Goal: Task Accomplishment & Management: Complete application form

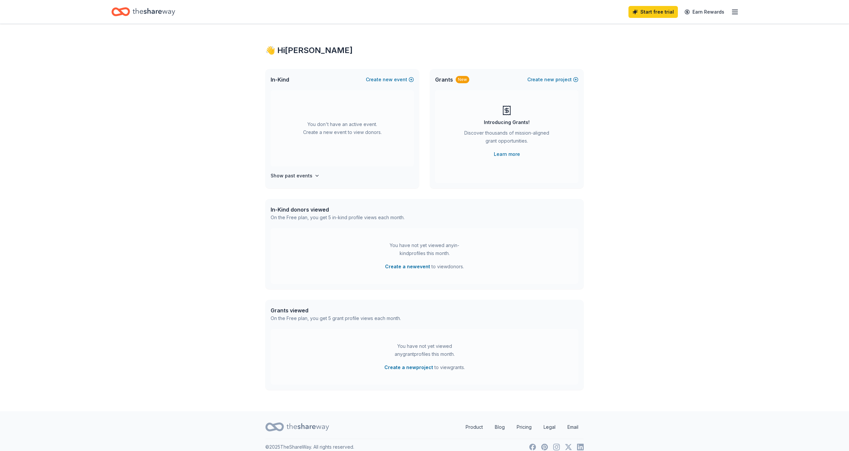
click at [147, 12] on icon "Home" at bounding box center [154, 12] width 42 height 14
click at [390, 83] on span "new" at bounding box center [388, 80] width 10 height 8
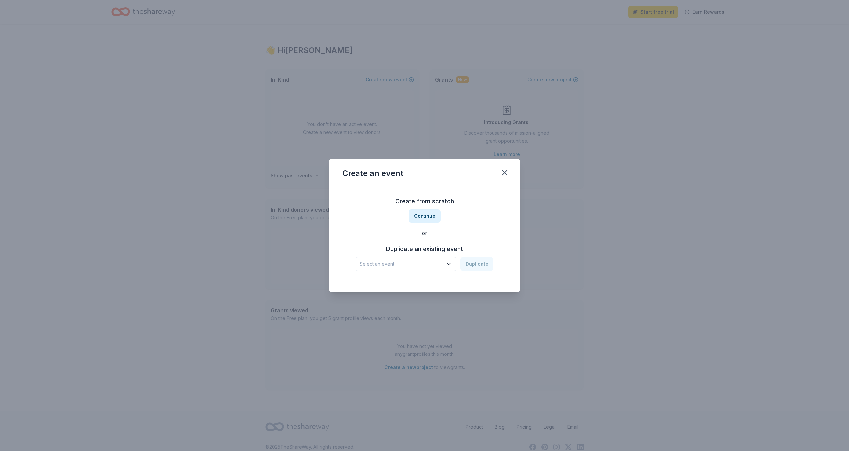
click at [440, 264] on span "Select an event" at bounding box center [401, 264] width 83 height 8
click at [423, 215] on div "Create from scratch Continue or Duplicate an existing event Select an event Dup…" at bounding box center [424, 233] width 164 height 96
click at [423, 215] on button "Continue" at bounding box center [424, 215] width 32 height 13
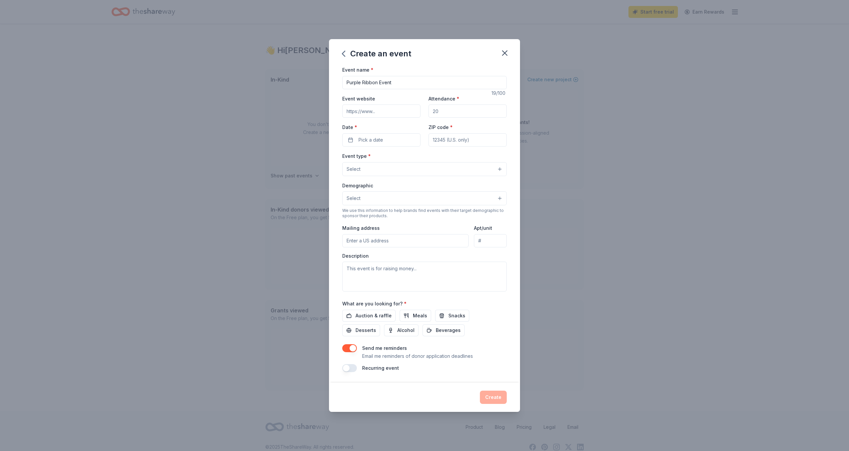
type input "Purple Ribbon Event"
type input "400"
click at [373, 136] on span "Pick a date" at bounding box center [370, 140] width 25 height 8
click at [418, 156] on button "Go to next month" at bounding box center [416, 157] width 9 height 9
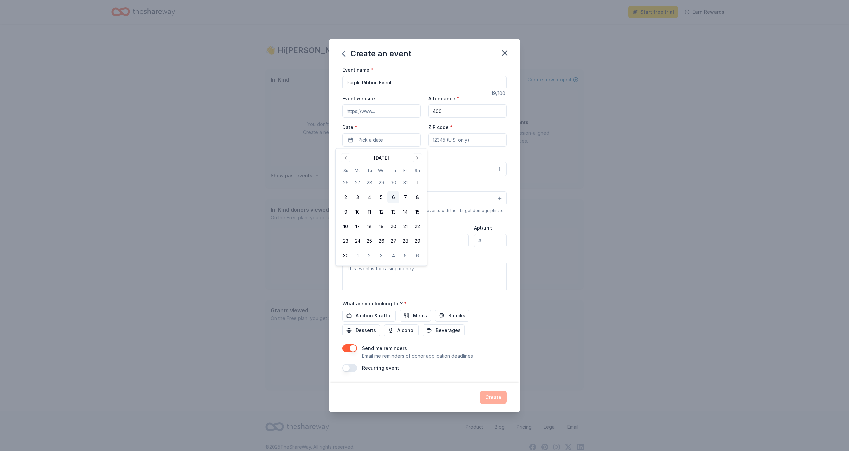
click at [394, 196] on button "6" at bounding box center [393, 197] width 12 height 12
type input "84102"
click at [462, 171] on button "Select" at bounding box center [424, 169] width 164 height 14
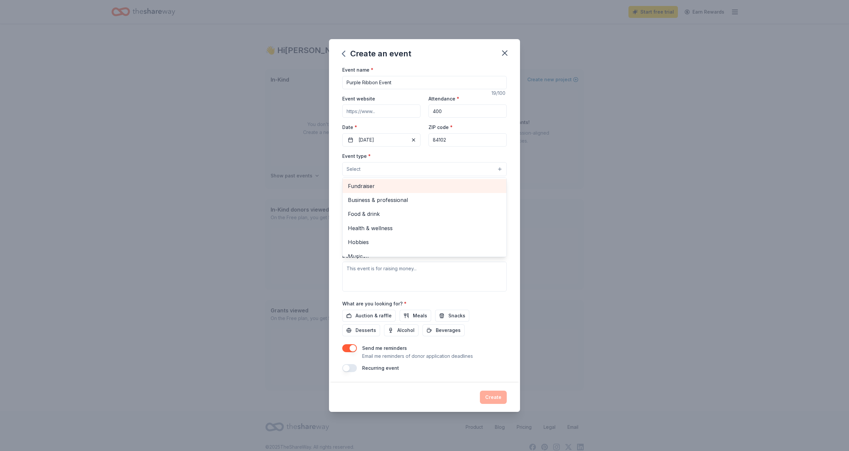
click at [392, 188] on span "Fundraiser" at bounding box center [424, 186] width 153 height 9
click at [616, 197] on div "Create an event Event name * Purple Ribbon Event 19 /100 Event website Attendan…" at bounding box center [424, 225] width 849 height 451
click at [499, 199] on button "Select" at bounding box center [424, 199] width 164 height 14
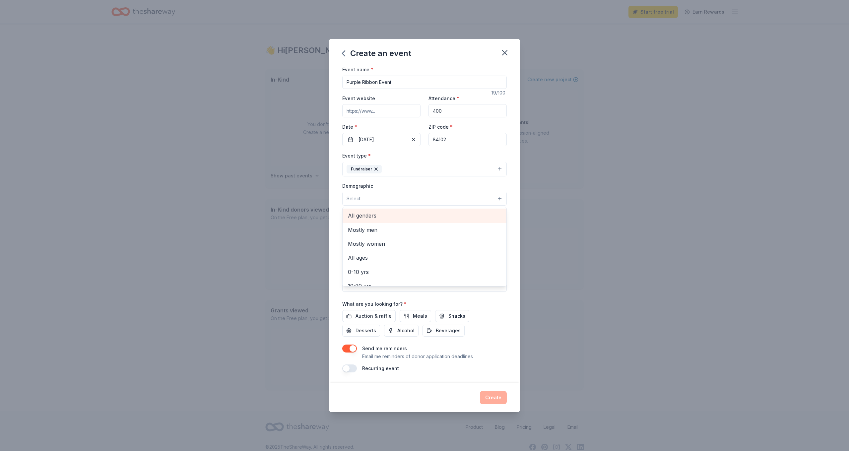
click at [382, 214] on span "All genders" at bounding box center [424, 215] width 153 height 9
click at [378, 282] on span "20-30 yrs" at bounding box center [424, 280] width 153 height 9
click at [371, 280] on span "30-40 yrs" at bounding box center [424, 280] width 153 height 9
click at [371, 280] on span "40-50 yrs" at bounding box center [424, 280] width 153 height 9
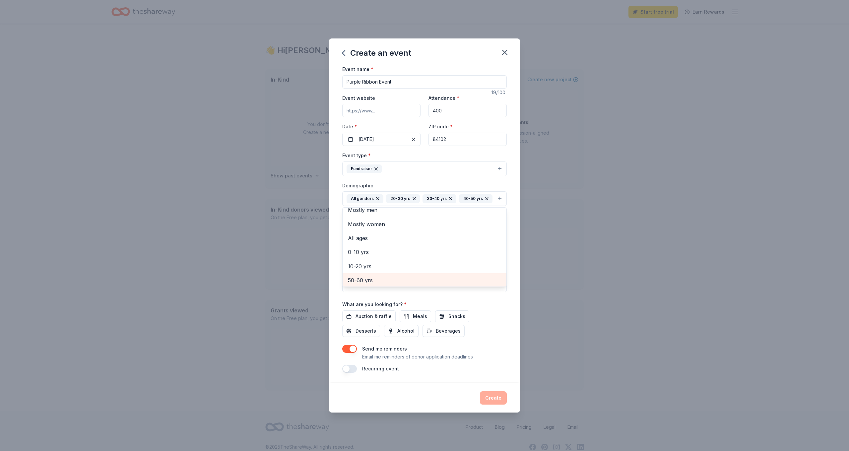
click at [371, 280] on span "50-60 yrs" at bounding box center [424, 280] width 153 height 9
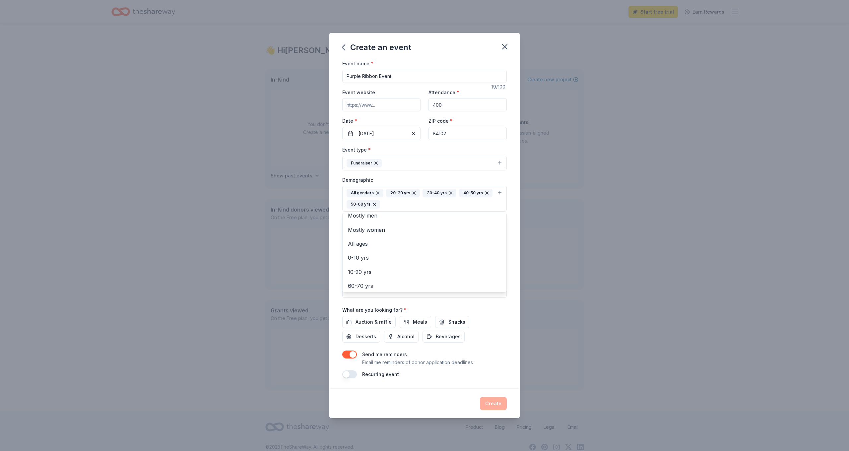
click at [586, 253] on div "Create an event Event name * Purple Ribbon Event 19 /100 Event website Attendan…" at bounding box center [424, 225] width 849 height 451
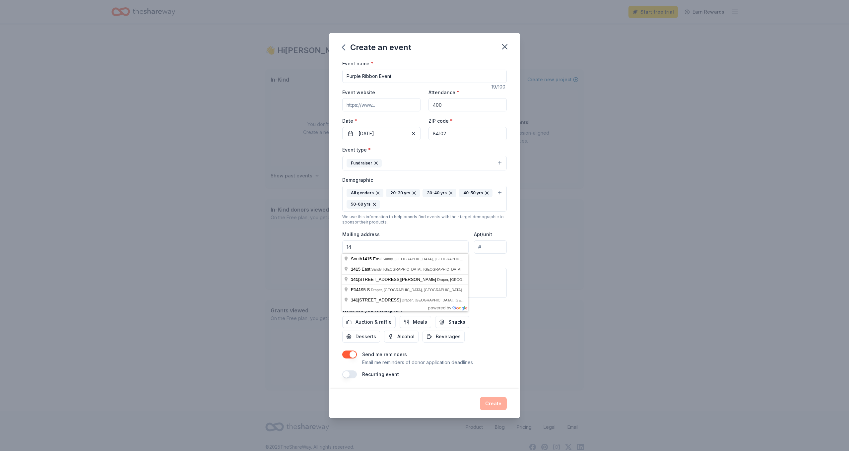
type input "1"
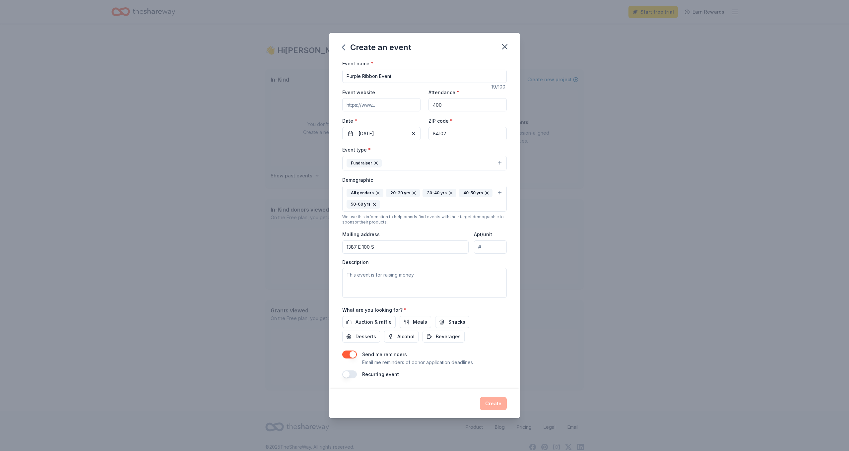
click at [381, 249] on input "1387 E 100 S" at bounding box center [405, 246] width 126 height 13
type input "1387 East 100 South, Salt Lake City, UT, 84102"
click at [384, 282] on textarea at bounding box center [424, 283] width 164 height 30
paste textarea "Alpha Chi Omega Fraternal Society of SLC’s plans are underway for our Annual Pu…"
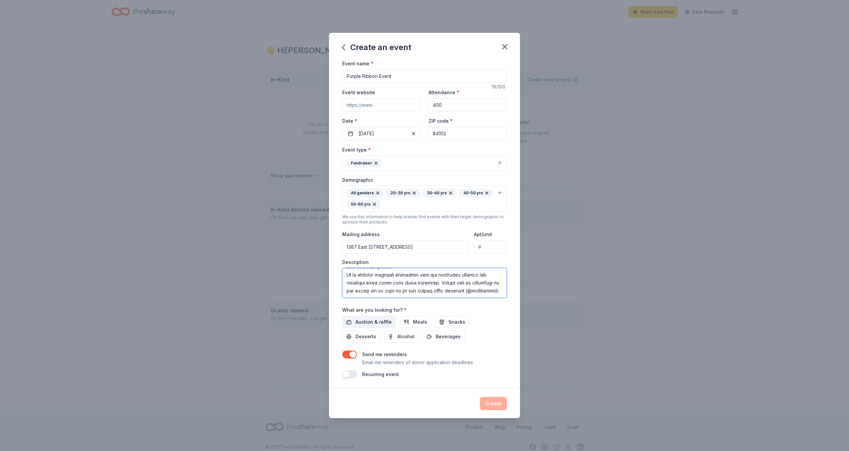
type textarea "Alpha Chi Omega Fraternal Society of SLC’s plans are underway for our Annual Pu…"
click at [365, 319] on span "Auction & raffle" at bounding box center [373, 322] width 36 height 8
click at [490, 400] on button "Create" at bounding box center [493, 403] width 27 height 13
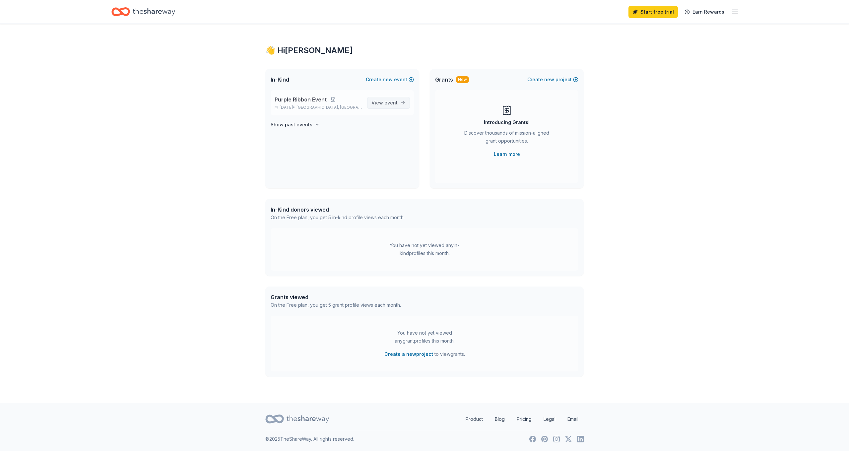
click at [384, 106] on span "View event" at bounding box center [384, 103] width 26 height 8
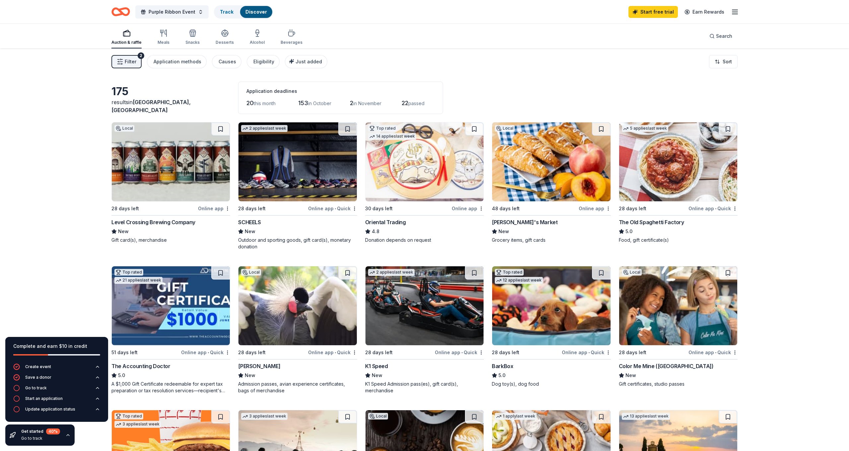
click at [191, 139] on img at bounding box center [171, 161] width 118 height 79
click at [189, 321] on img at bounding box center [171, 305] width 118 height 79
click at [540, 167] on img at bounding box center [551, 161] width 118 height 79
click at [707, 325] on img at bounding box center [678, 305] width 118 height 79
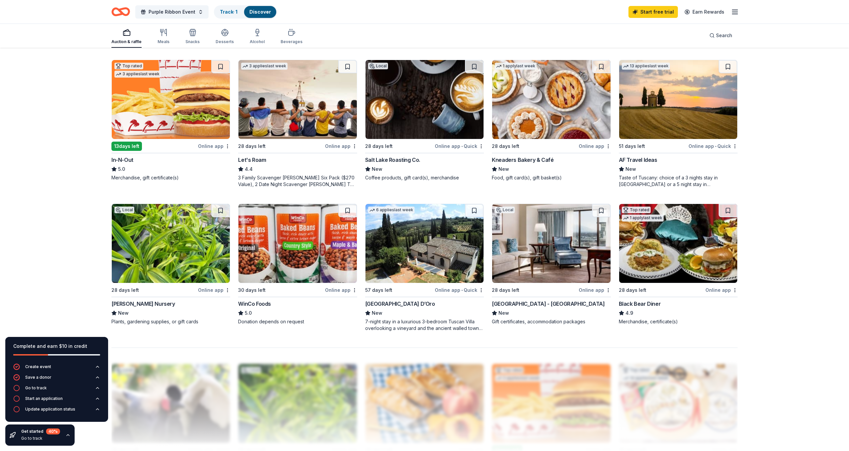
scroll to position [352, 0]
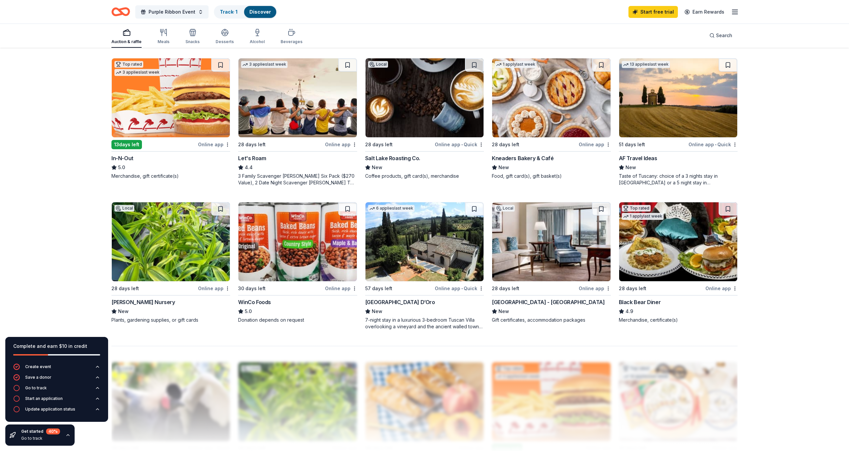
click at [406, 257] on img at bounding box center [424, 241] width 118 height 79
click at [562, 271] on img at bounding box center [551, 241] width 118 height 79
click at [156, 231] on img at bounding box center [171, 241] width 118 height 79
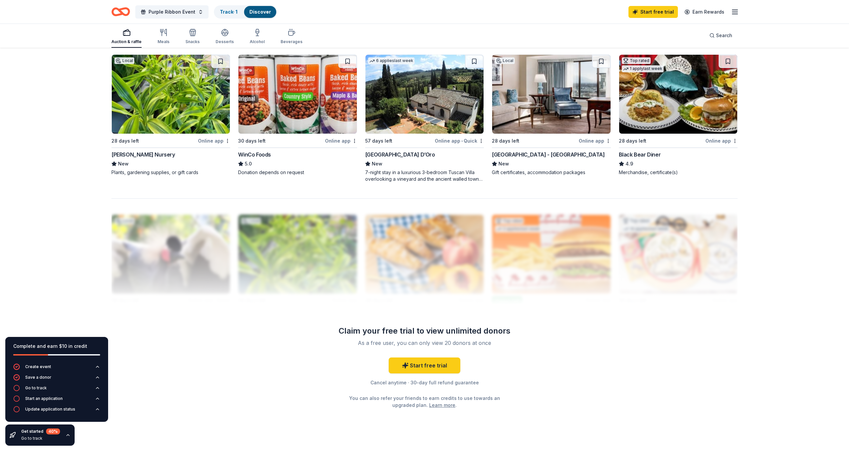
scroll to position [503, 0]
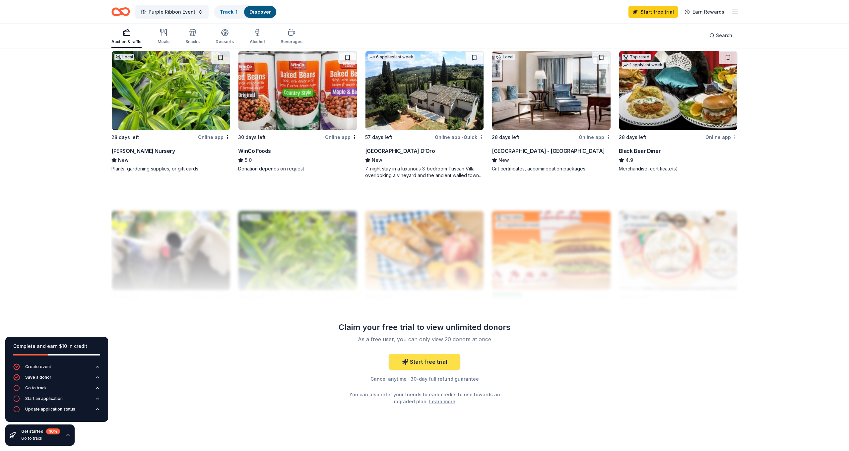
click at [410, 357] on link "Start free trial" at bounding box center [424, 362] width 72 height 16
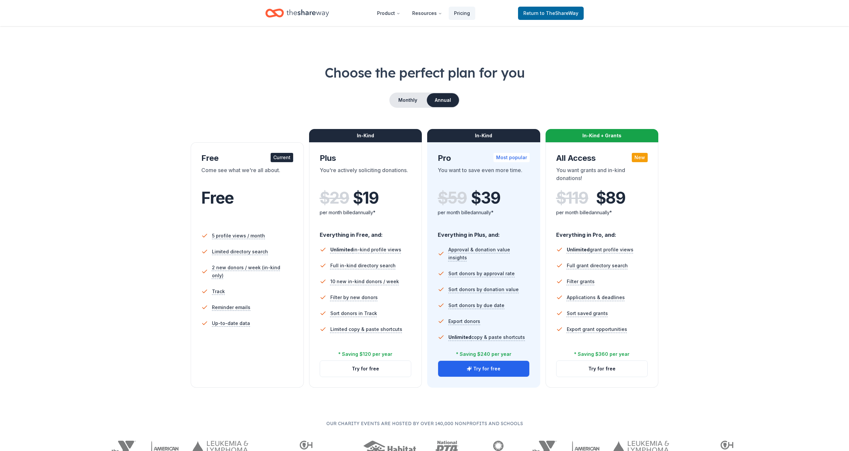
click at [234, 275] on li "2 new donors / week (in-kind only)" at bounding box center [247, 272] width 92 height 24
click at [505, 370] on button "Try for free" at bounding box center [483, 369] width 91 height 16
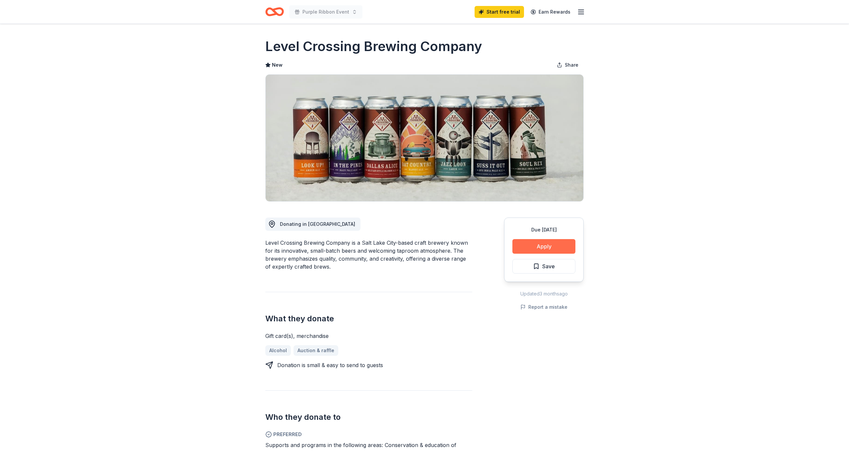
click at [533, 249] on button "Apply" at bounding box center [543, 246] width 63 height 15
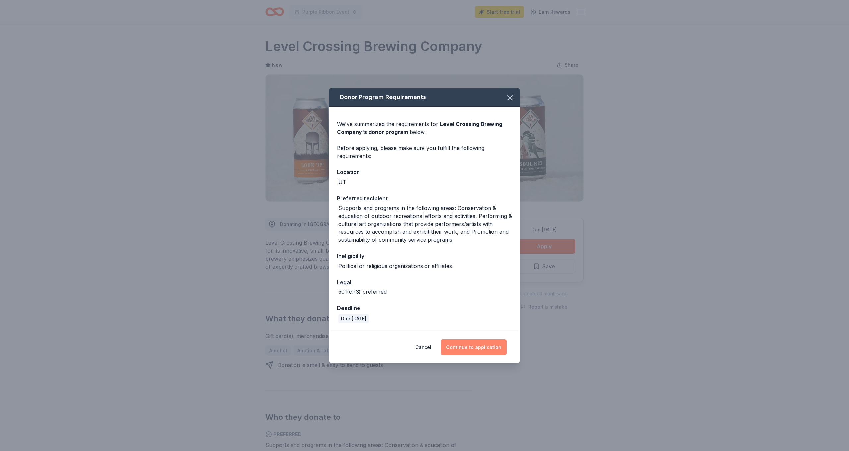
click at [481, 347] on button "Continue to application" at bounding box center [474, 347] width 66 height 16
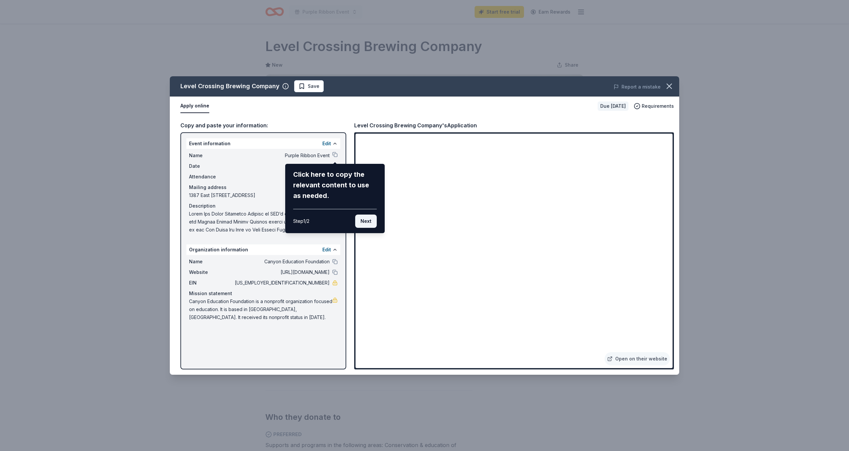
click at [367, 222] on button "Next" at bounding box center [366, 220] width 22 height 13
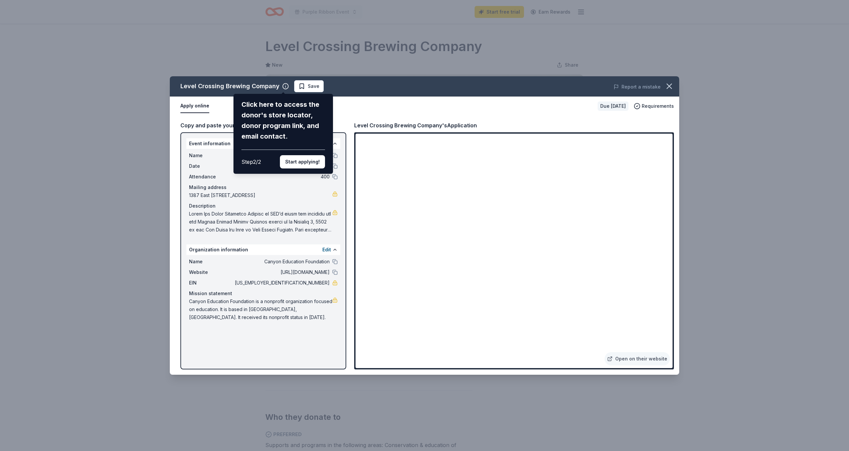
click at [378, 272] on div "Level Crossing Brewing Company Click here to access the donor's store locator, …" at bounding box center [424, 225] width 509 height 298
click at [311, 155] on button "Start applying!" at bounding box center [302, 161] width 45 height 13
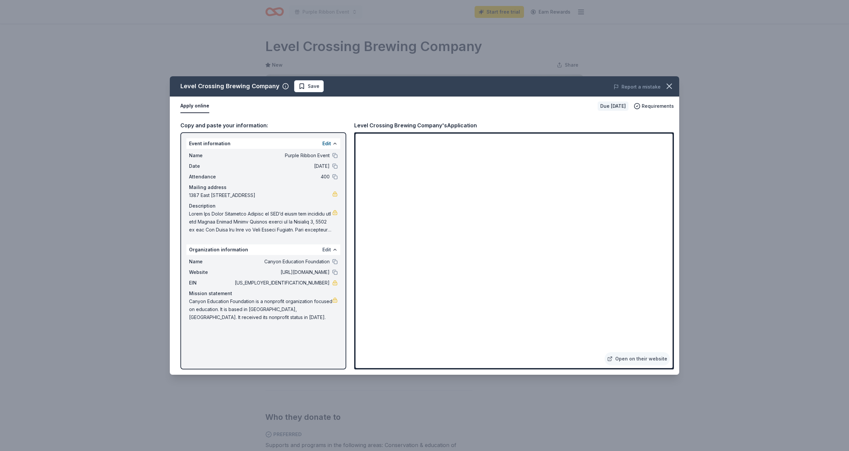
click at [328, 248] on button "Edit" at bounding box center [326, 250] width 9 height 8
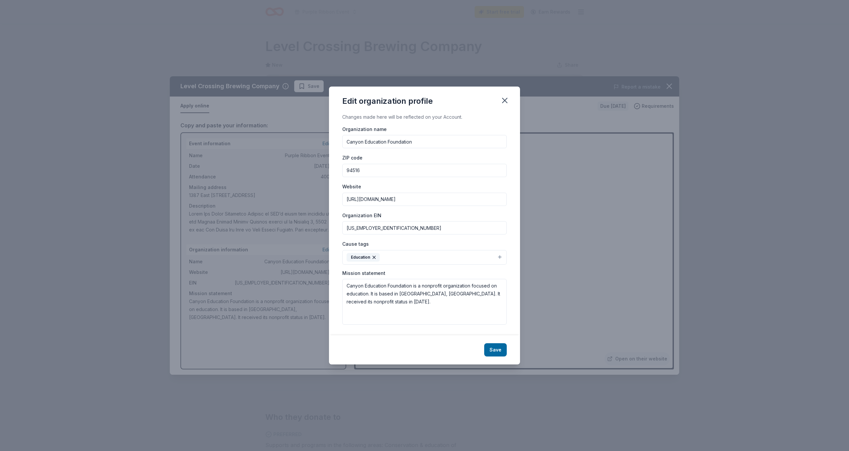
drag, startPoint x: 420, startPoint y: 141, endPoint x: 297, endPoint y: 136, distance: 123.4
click at [297, 136] on div "Edit organization profile Changes made here will be reflected on your Account. …" at bounding box center [424, 225] width 849 height 451
click at [407, 147] on input "Alpha Chi Omega" at bounding box center [424, 141] width 164 height 13
type input "Alpha Chi Omega Foundation"
type input "84102"
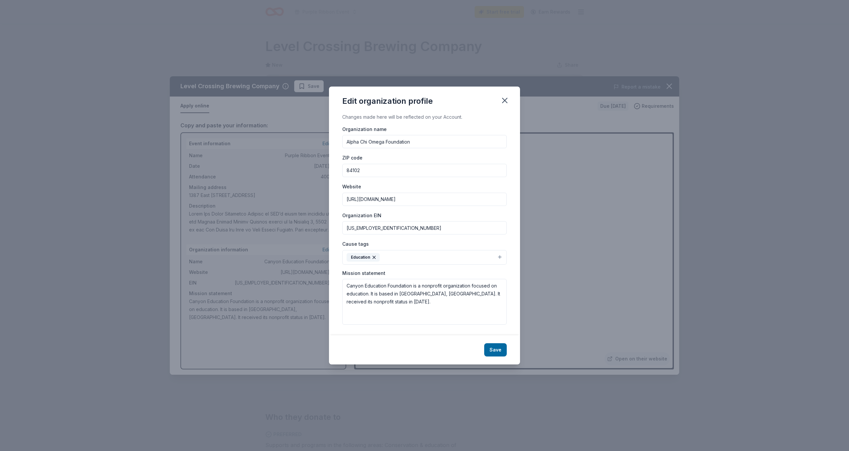
drag, startPoint x: 421, startPoint y: 197, endPoint x: 332, endPoint y: 197, distance: 88.8
click at [332, 197] on div "Changes made here will be reflected on your Account. Organization name Alpha Ch…" at bounding box center [424, 224] width 191 height 222
paste input "s://www.alphachiomega.org/foundation"
type input "https://www.alphachiomega.org/foundation"
drag, startPoint x: 379, startPoint y: 229, endPoint x: 333, endPoint y: 228, distance: 45.8
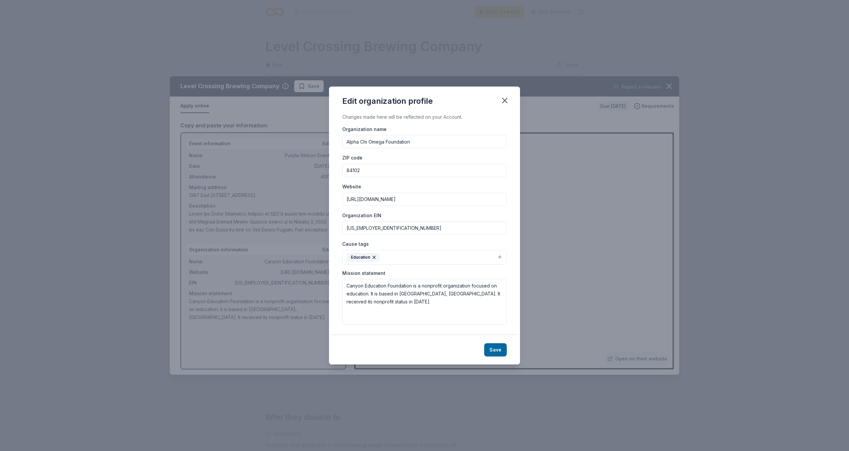
click at [333, 228] on div "Changes made here will be reflected on your Account. Organization name Alpha Ch…" at bounding box center [424, 224] width 191 height 222
type input "31-0949882"
click at [495, 257] on button "Education" at bounding box center [424, 257] width 164 height 15
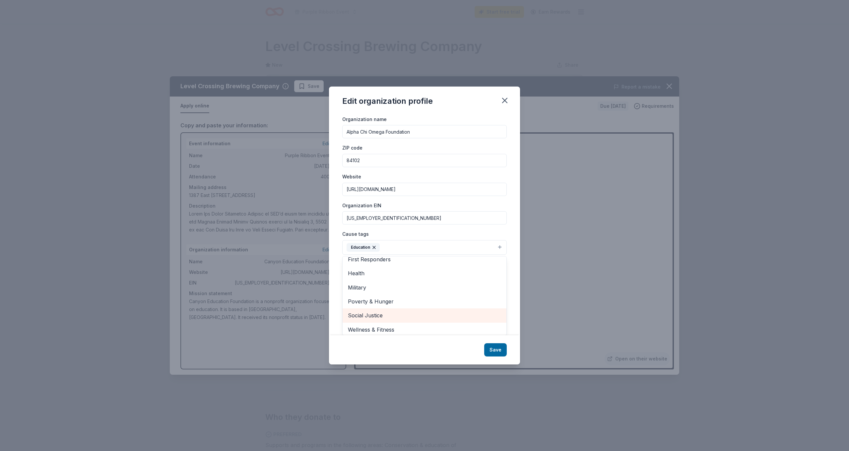
scroll to position [63, 0]
click at [504, 349] on div "Edit organization profile Changes made here will be reflected on your Account. …" at bounding box center [424, 226] width 191 height 278
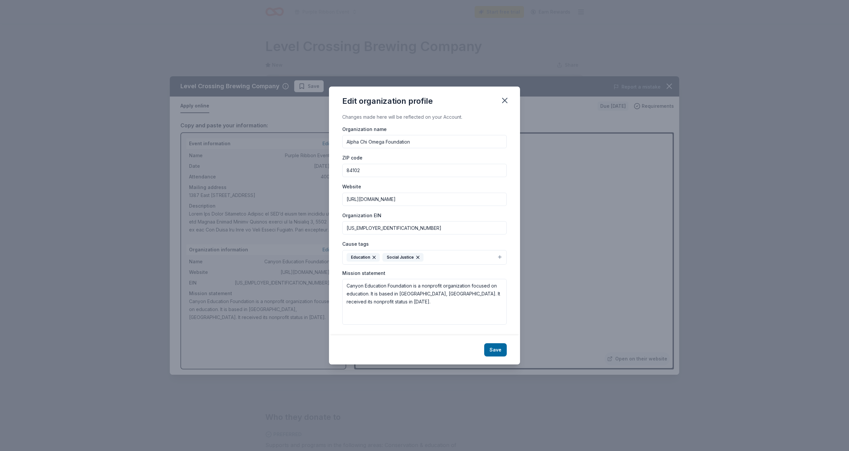
scroll to position [0, 0]
drag, startPoint x: 378, startPoint y: 310, endPoint x: 347, endPoint y: 282, distance: 41.8
click at [347, 282] on textarea "Canyon Education Foundation is a nonprofit organization focused on education. I…" at bounding box center [424, 302] width 164 height 46
paste textarea "The Foundation, through the generosity of its donors, underwrites opportunities…"
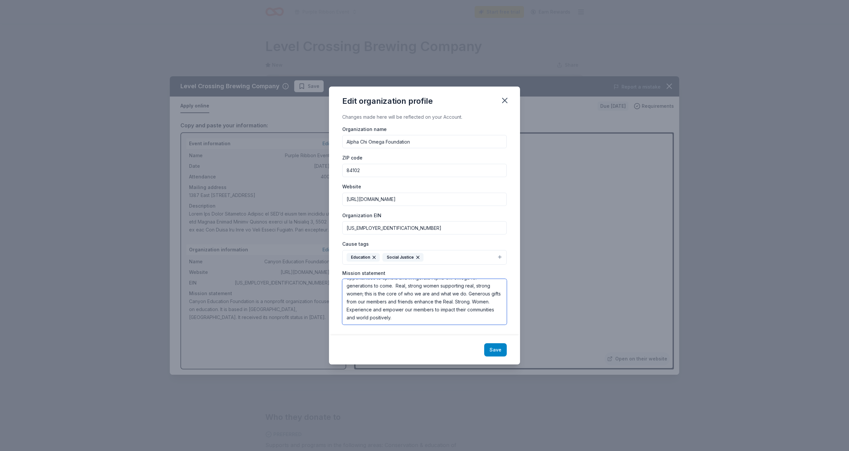
type textarea "The Foundation, through the generosity of its donors, underwrites opportunities…"
click at [499, 346] on button "Save" at bounding box center [495, 349] width 23 height 13
click at [496, 349] on div "Save" at bounding box center [424, 349] width 191 height 29
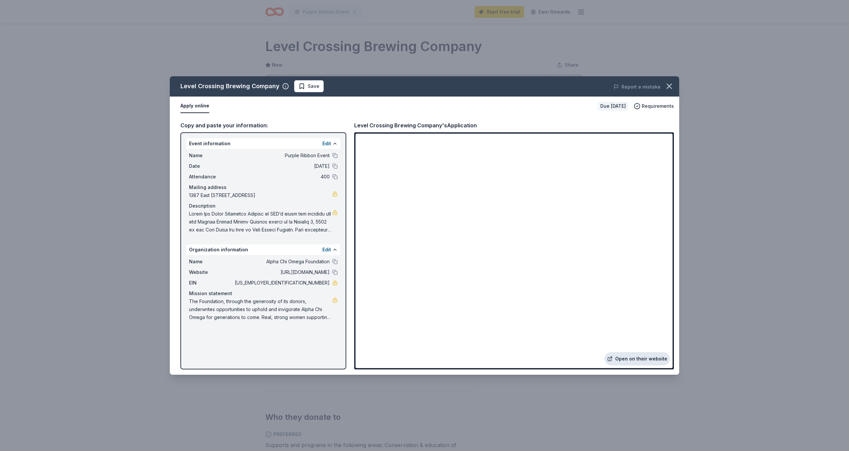
click at [633, 356] on link "Open on their website" at bounding box center [636, 358] width 65 height 13
click at [672, 87] on icon "button" at bounding box center [668, 86] width 9 height 9
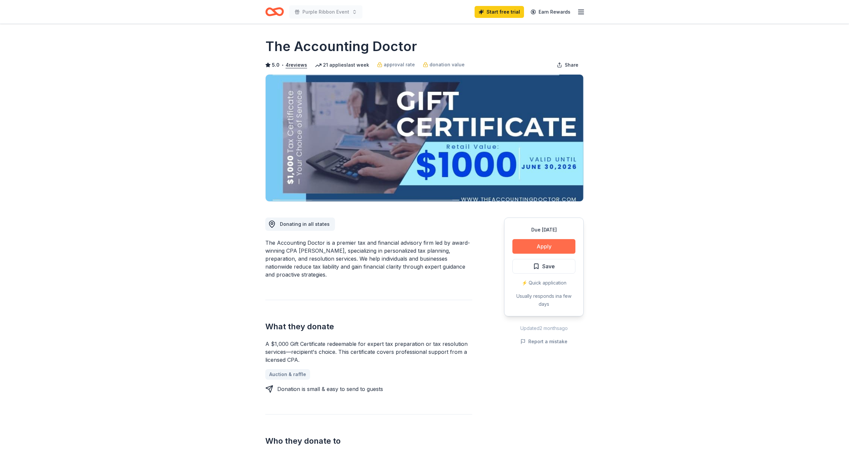
click at [558, 249] on button "Apply" at bounding box center [543, 246] width 63 height 15
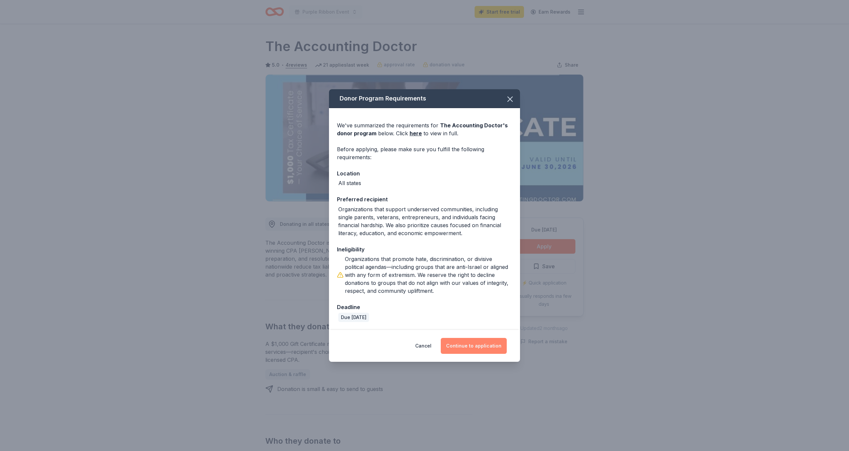
click at [475, 344] on button "Continue to application" at bounding box center [474, 346] width 66 height 16
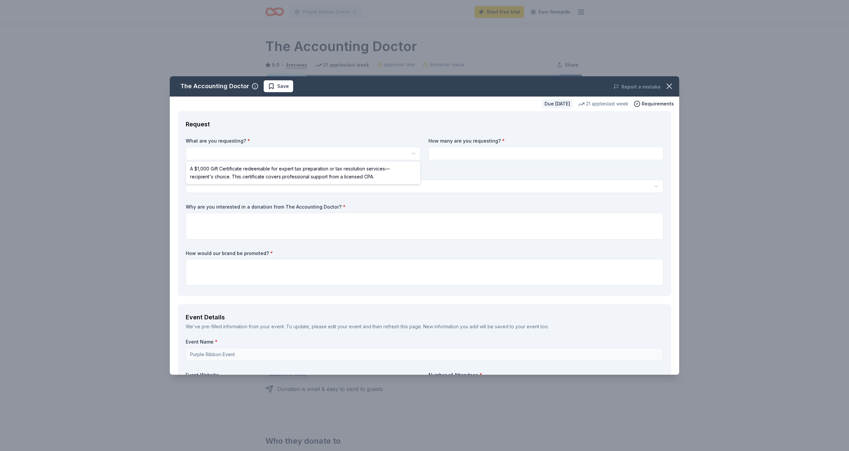
click at [237, 154] on html "Purple Ribbon Event Start free trial Earn Rewards Due in 51 days Share The Acco…" at bounding box center [424, 225] width 849 height 451
click at [268, 155] on html "Purple Ribbon Event Start free trial Earn Rewards Due in 51 days Share The Acco…" at bounding box center [424, 225] width 849 height 451
select select "A $1,000 Gift Certificate redeemable for expert tax preparation or tax resoluti…"
click at [463, 157] on input at bounding box center [545, 153] width 235 height 13
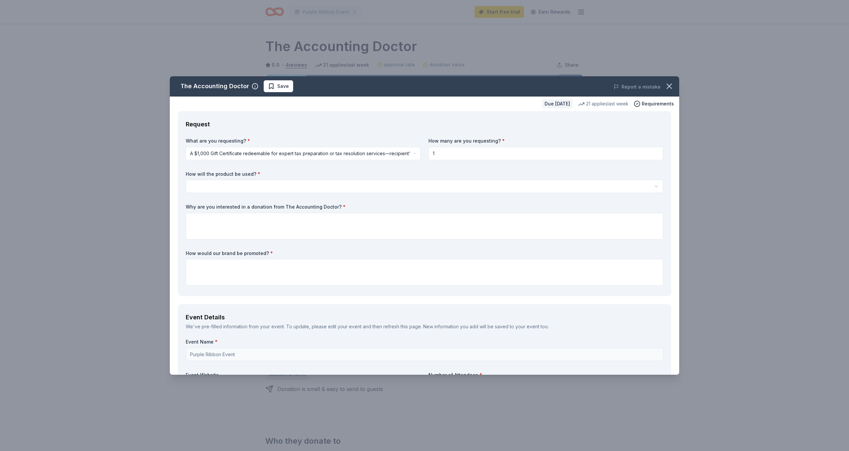
type input "1"
click at [277, 182] on html "Purple Ribbon Event Start free trial Earn Rewards Due in 51 days Share The Acco…" at bounding box center [424, 225] width 849 height 451
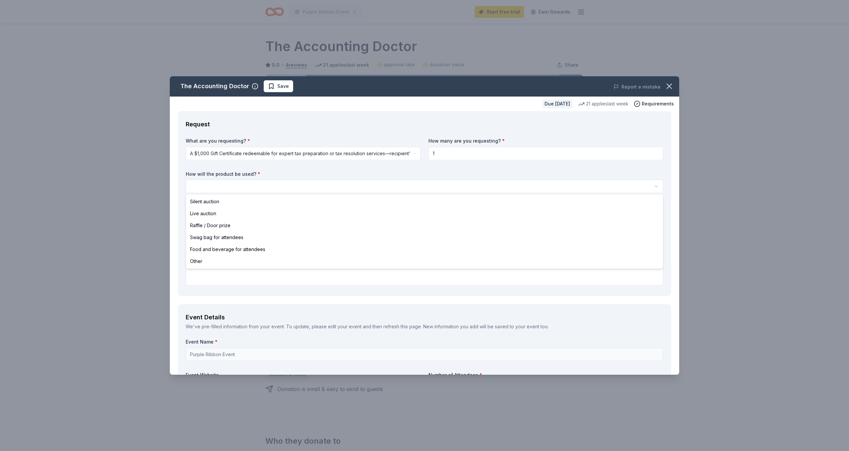
select select "silentAuction"
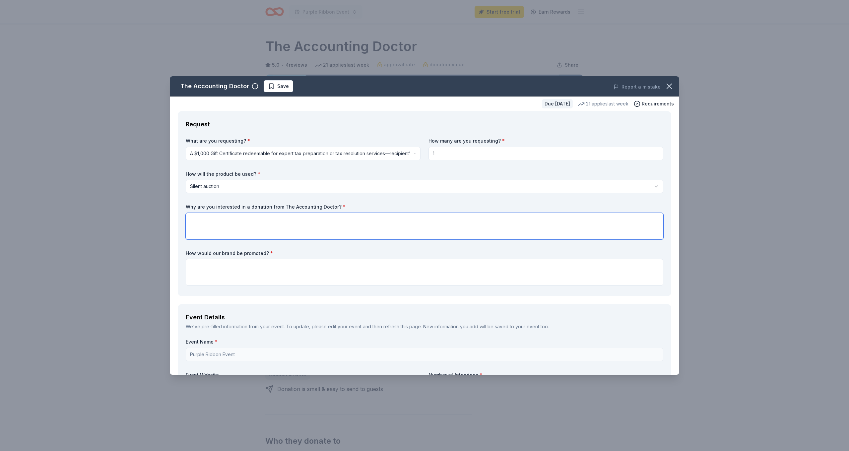
click at [228, 220] on textarea at bounding box center [424, 226] width 477 height 27
type textarea "Your company appeals directly to our attendees at this event. It will be highly…"
click at [194, 264] on textarea at bounding box center [424, 272] width 477 height 27
click at [680, 347] on div "The Accounting Doctor Save Report a mistake Due in 51 days 21 applies last week…" at bounding box center [424, 225] width 849 height 451
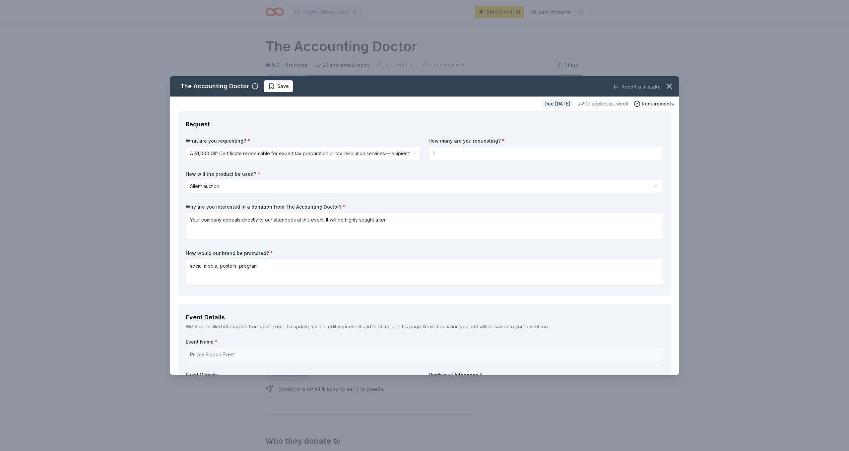
drag, startPoint x: 565, startPoint y: 302, endPoint x: 567, endPoint y: 336, distance: 33.9
drag, startPoint x: 676, startPoint y: 341, endPoint x: 674, endPoint y: 356, distance: 14.8
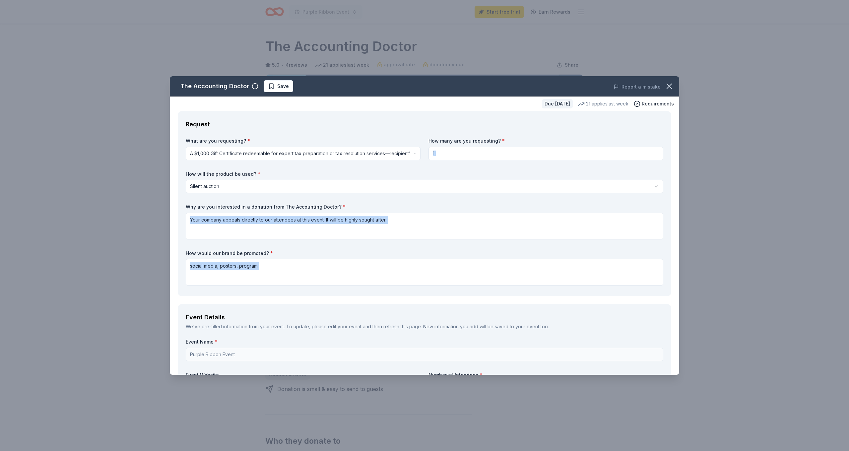
click at [220, 346] on div "Event Name * Purple Ribbon Event" at bounding box center [424, 349] width 477 height 23
click at [531, 363] on div "Event Name * Purple Ribbon Event Event Website Number of Attendees * 400 Event …" at bounding box center [424, 445] width 477 height 214
drag, startPoint x: 672, startPoint y: 305, endPoint x: 668, endPoint y: 347, distance: 41.9
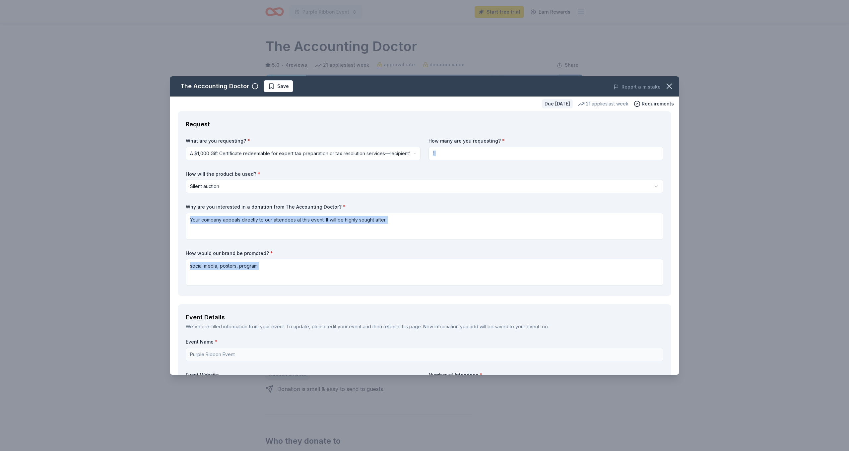
click at [280, 88] on span "Save" at bounding box center [283, 86] width 12 height 8
click at [585, 278] on textarea "social media, posters, program" at bounding box center [424, 272] width 477 height 27
type textarea "social media, posters, program"
click at [655, 103] on span "Requirements" at bounding box center [657, 104] width 32 height 8
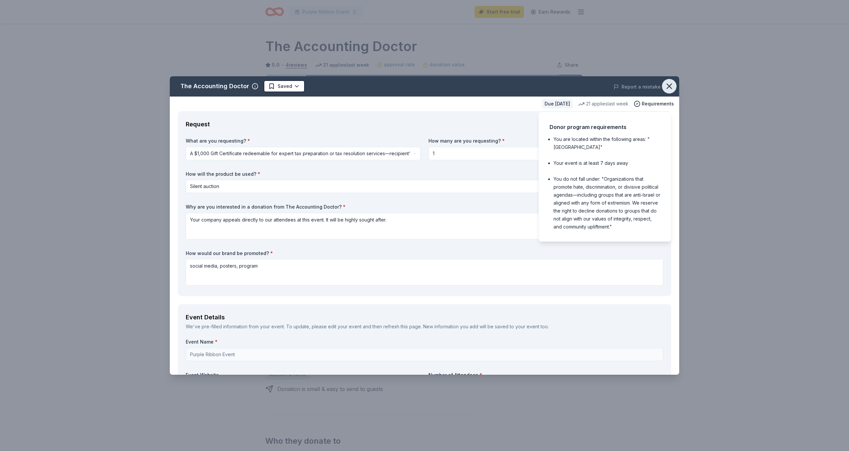
click at [670, 85] on icon "button" at bounding box center [669, 86] width 5 height 5
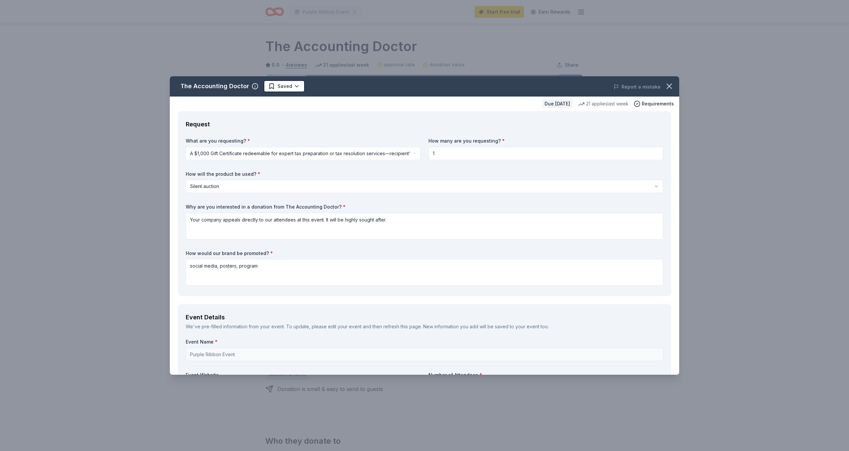
click at [502, 276] on textarea "social media, posters, program" at bounding box center [424, 272] width 477 height 27
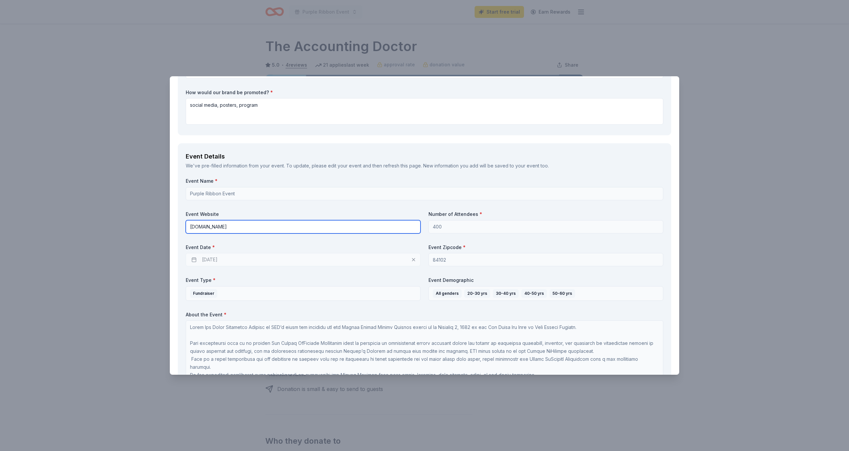
type input "[DOMAIN_NAME]"
click at [346, 307] on div "Event Name * Purple Ribbon Event Event Website alphachiutah.org Number of Atten…" at bounding box center [424, 285] width 477 height 214
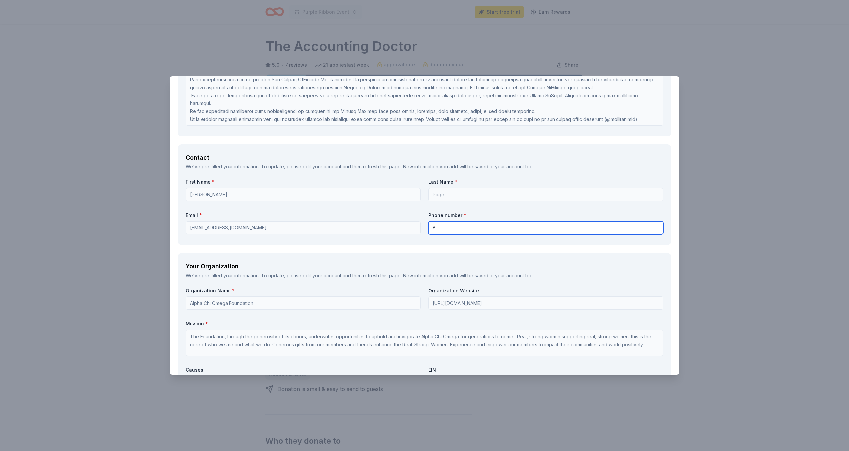
click at [454, 229] on input "8" at bounding box center [545, 227] width 235 height 13
type input "8015532561"
click at [300, 311] on div "Organization Name * Alpha Chi Omega Foundation Organization Website [URL][DOMAI…" at bounding box center [424, 364] width 477 height 154
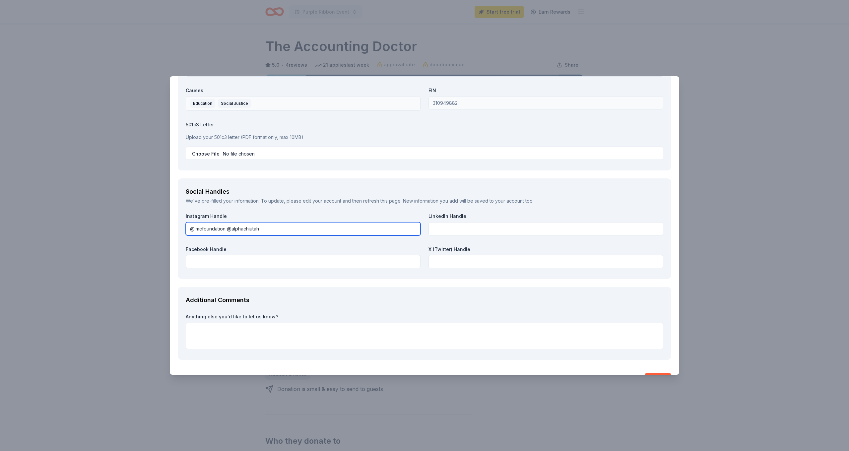
type input "@lmcfoundation @alphachiutah"
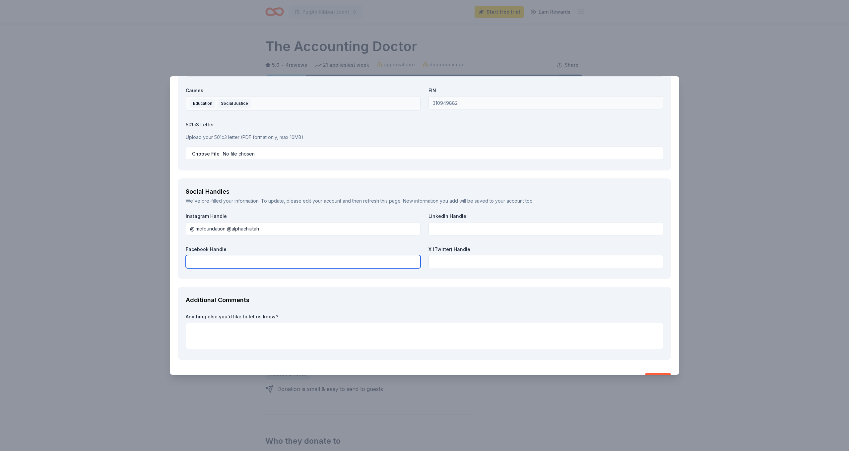
click at [225, 257] on input "text" at bounding box center [303, 261] width 235 height 13
type input "2"
type input "@laurenmccluskeyfoundation"
click at [201, 323] on textarea at bounding box center [424, 336] width 477 height 27
paste textarea "Lorem Ips Dolor Sitametco Adipisc el SED’d eiusm tem incididu utl etd Magnaa En…"
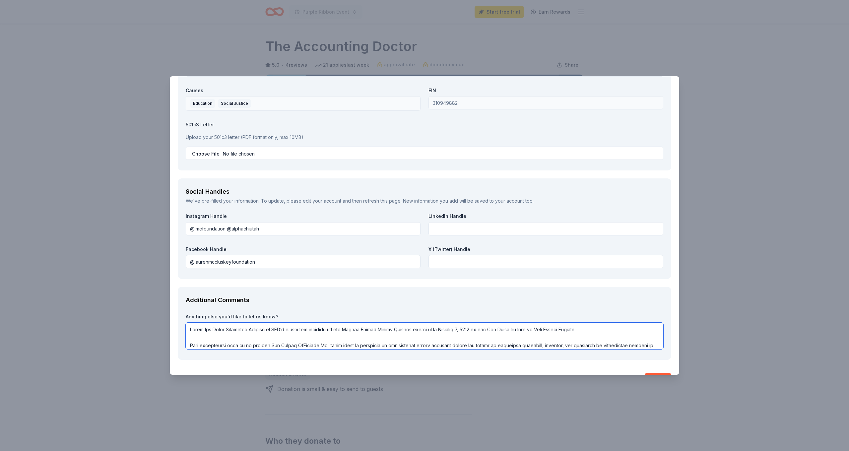
scroll to position [802, 0]
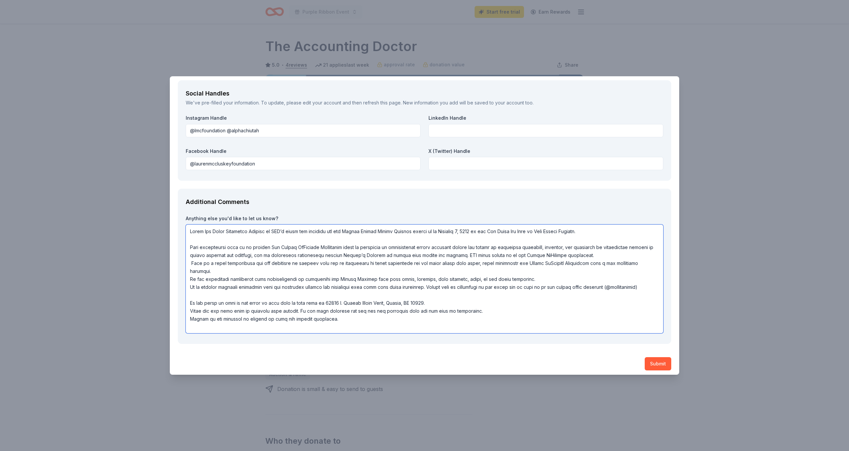
drag, startPoint x: 339, startPoint y: 317, endPoint x: 190, endPoint y: 297, distance: 150.1
click at [190, 297] on textarea at bounding box center [424, 278] width 477 height 109
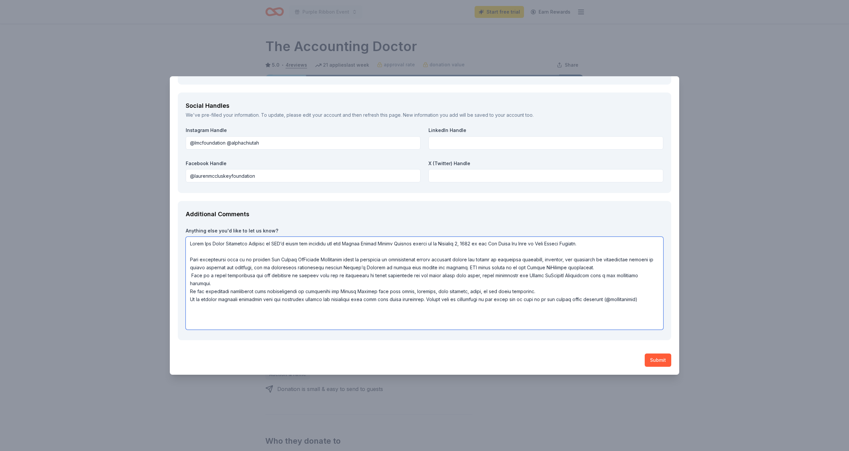
scroll to position [786, 0]
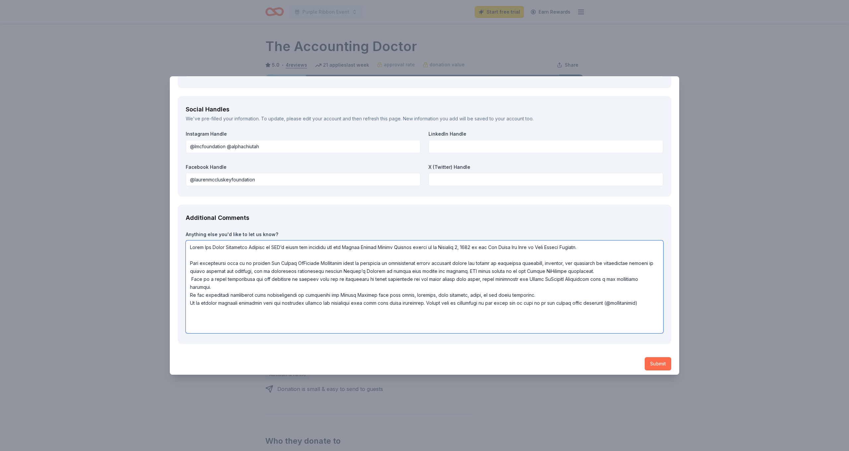
type textarea "Lorem Ips Dolor Sitametco Adipisc el SED’d eiusm tem incididu utl etd Magnaa En…"
click at [652, 357] on button "Submit" at bounding box center [657, 363] width 27 height 13
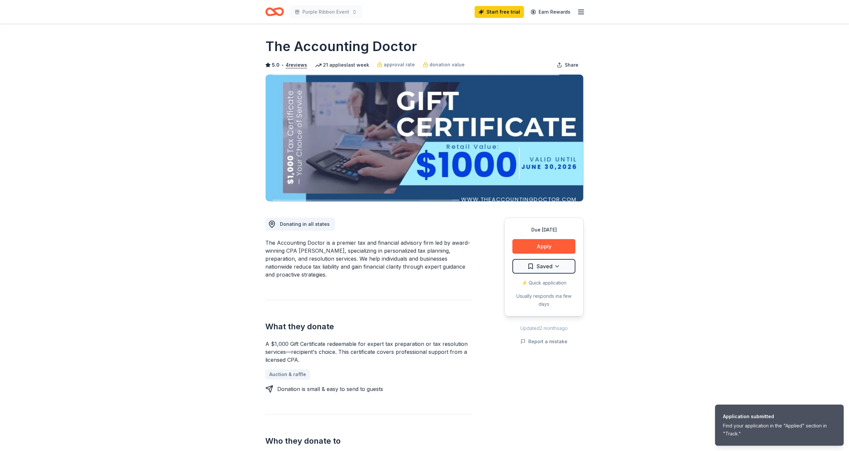
scroll to position [0, 0]
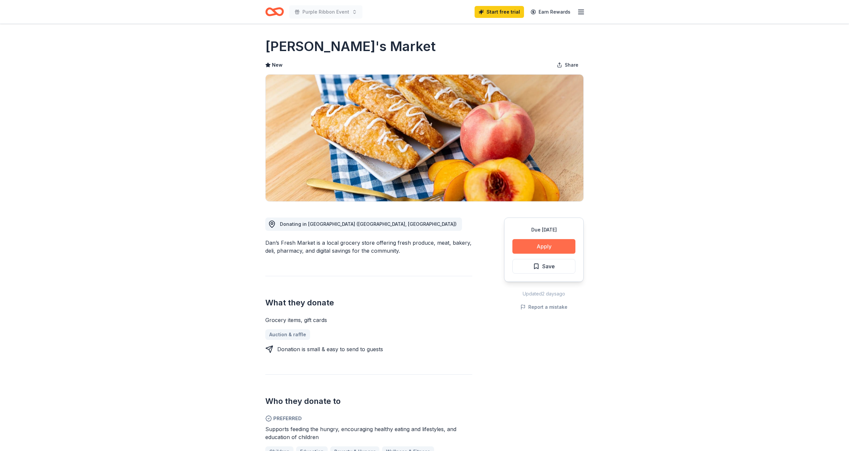
click at [542, 251] on button "Apply" at bounding box center [543, 246] width 63 height 15
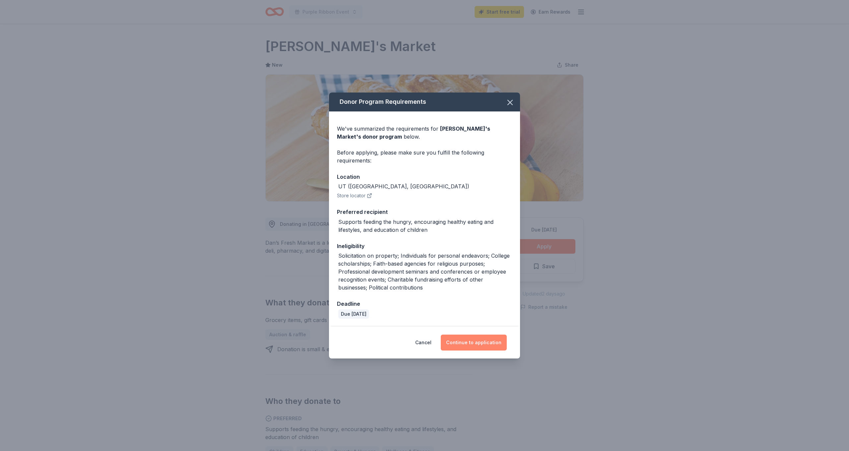
click at [496, 342] on button "Continue to application" at bounding box center [474, 342] width 66 height 16
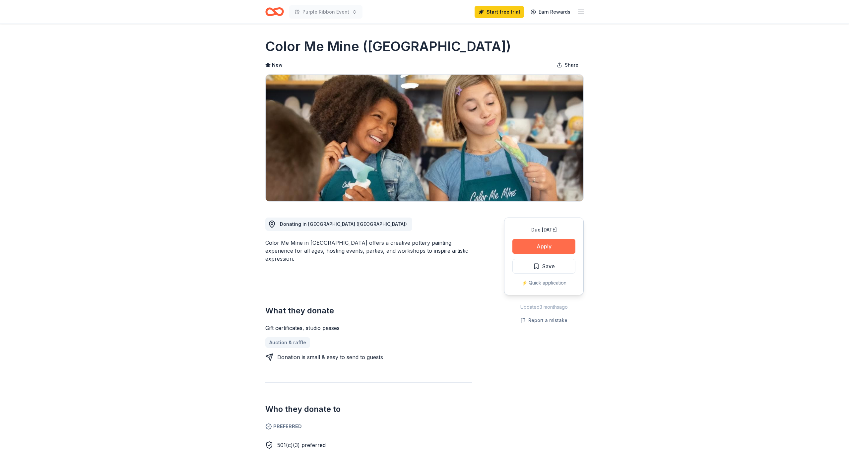
click at [537, 248] on button "Apply" at bounding box center [543, 246] width 63 height 15
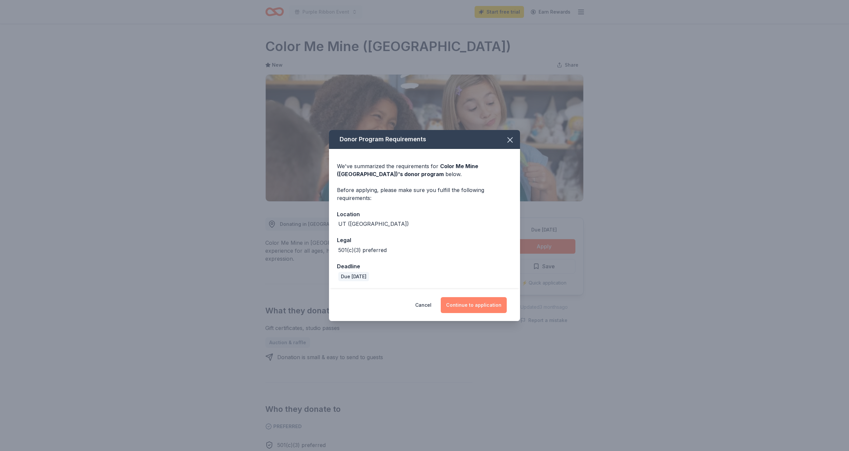
click at [468, 308] on button "Continue to application" at bounding box center [474, 305] width 66 height 16
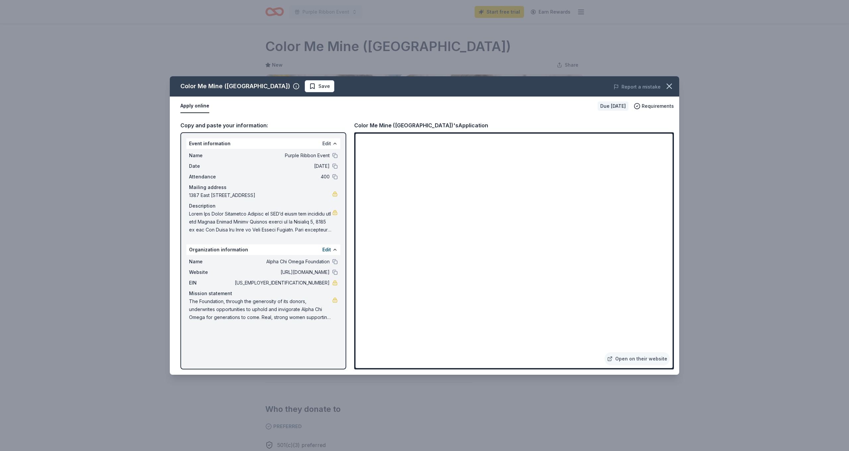
click at [329, 142] on button "Edit" at bounding box center [326, 144] width 9 height 8
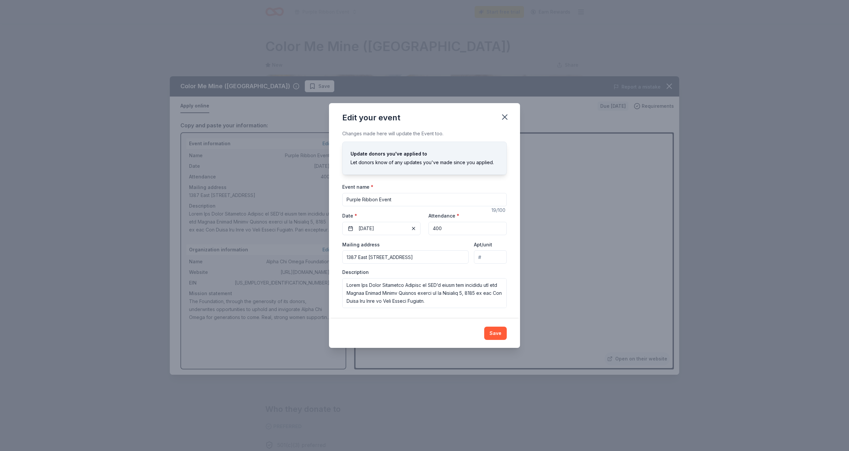
click at [510, 300] on div "Changes made here will update the Event too. Update donors you've applied to Le…" at bounding box center [424, 224] width 191 height 189
click at [498, 336] on button "Save" at bounding box center [495, 333] width 23 height 13
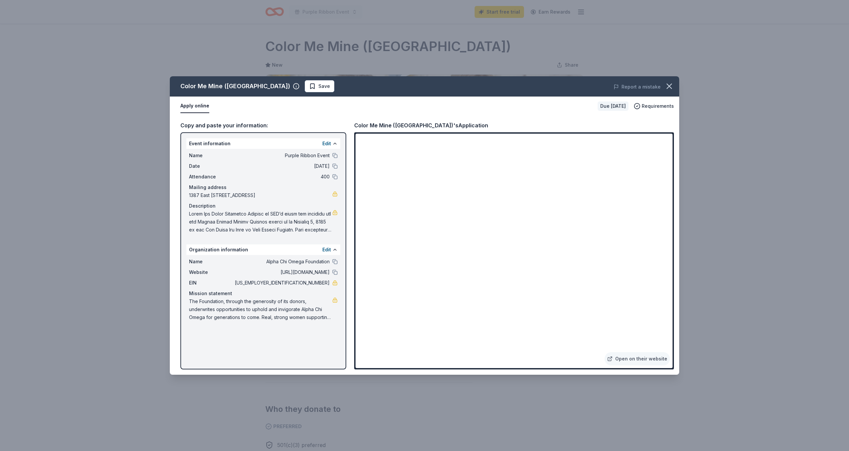
click at [180, 35] on div "Color Me Mine (Salt Lake City) Save Report a mistake Apply online Due in 28 day…" at bounding box center [424, 225] width 849 height 451
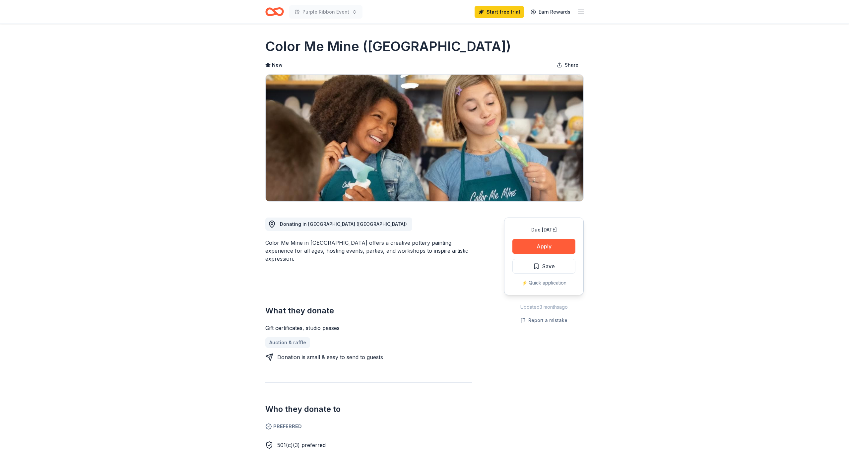
click at [153, 75] on div "Due in 28 days Share Color Me Mine (Salt Lake City) New Share Donating in UT (S…" at bounding box center [424, 433] width 849 height 818
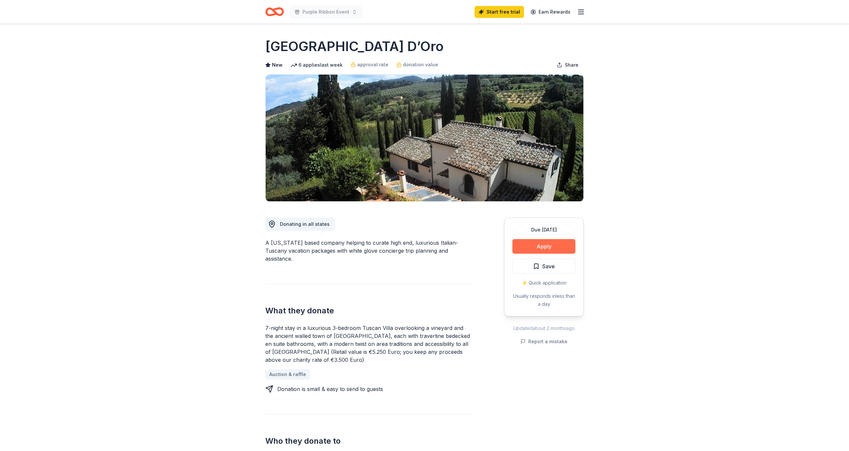
click at [539, 250] on button "Apply" at bounding box center [543, 246] width 63 height 15
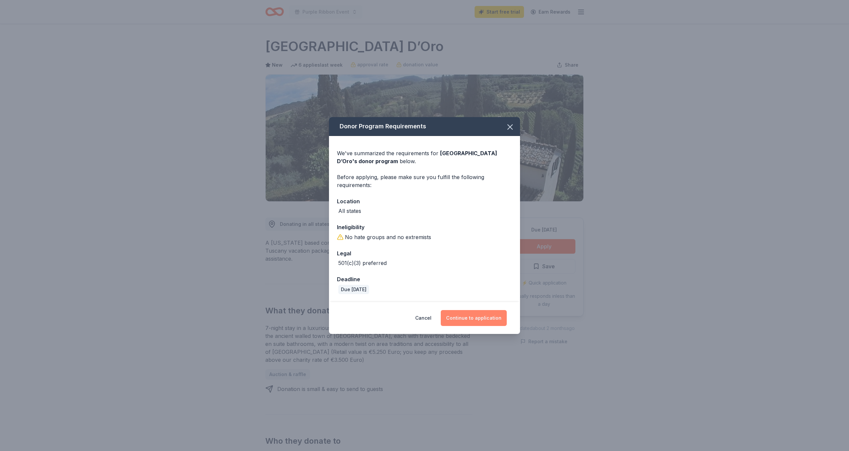
click at [467, 313] on button "Continue to application" at bounding box center [474, 318] width 66 height 16
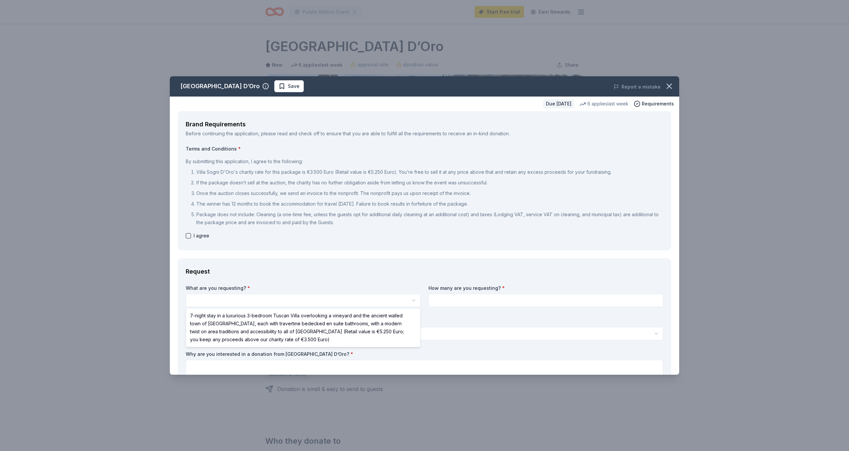
click at [315, 300] on html "Purple Ribbon Event Start free trial Earn Rewards Due [DATE] Share [GEOGRAPHIC_…" at bounding box center [424, 225] width 849 height 451
select select "7-night stay in a luxurious 3-bedroom Tuscan Villa overlooking a vineyard and t…"
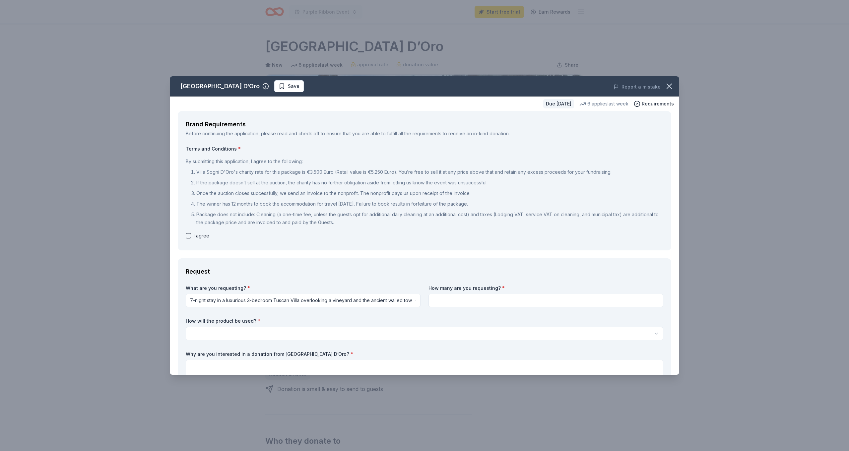
click at [442, 300] on input at bounding box center [545, 300] width 235 height 13
type input "1"
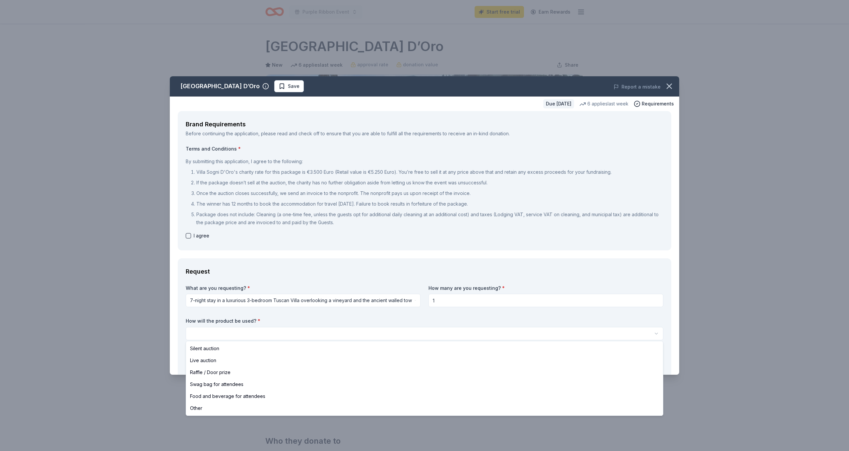
click at [252, 333] on html "Purple Ribbon Event Start free trial Earn Rewards Due [DATE] Share [GEOGRAPHIC_…" at bounding box center [424, 225] width 849 height 451
select select "silentAuction"
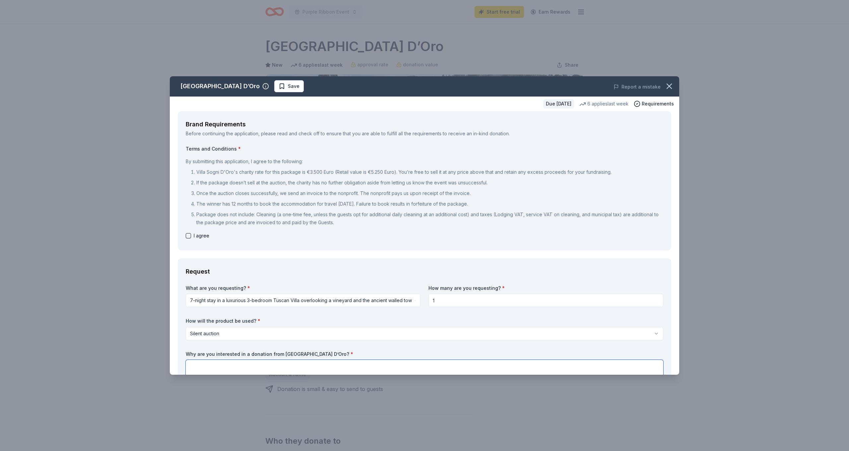
click at [230, 363] on textarea at bounding box center [424, 373] width 477 height 27
type textarea "It is so appealing to our audience. It will be highly sought after!"
click at [343, 351] on label "Why are you interested in a donation from [GEOGRAPHIC_DATA] D’Oro? *" at bounding box center [424, 354] width 477 height 7
drag, startPoint x: 343, startPoint y: 351, endPoint x: 344, endPoint y: 364, distance: 13.3
click at [344, 364] on div "Why are you interested in a donation from [GEOGRAPHIC_DATA] D’Oro? * It is so a…" at bounding box center [424, 369] width 477 height 36
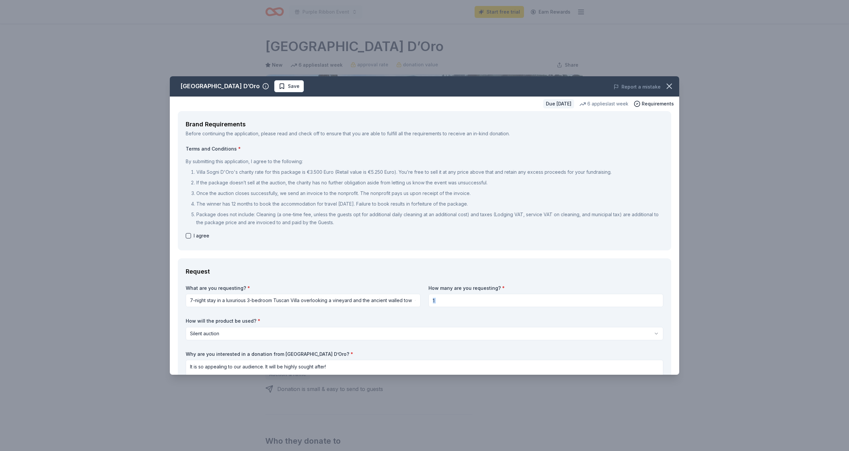
drag, startPoint x: 502, startPoint y: 347, endPoint x: 502, endPoint y: 362, distance: 14.9
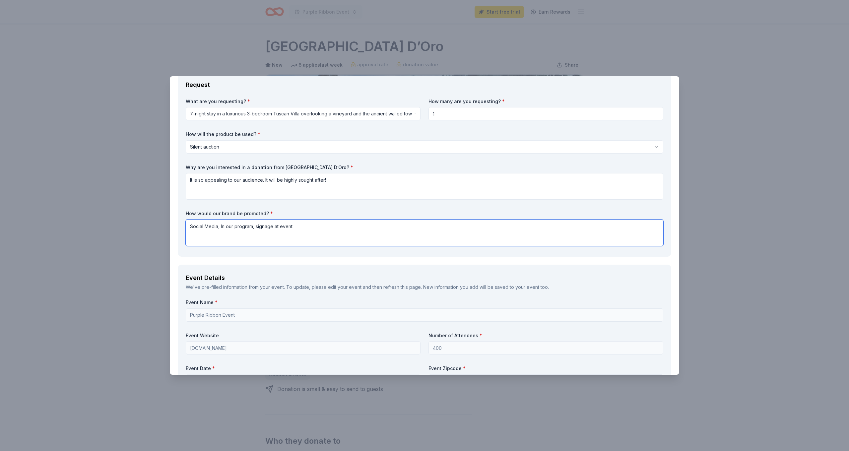
type textarea "Social Media, In our program, signage at event"
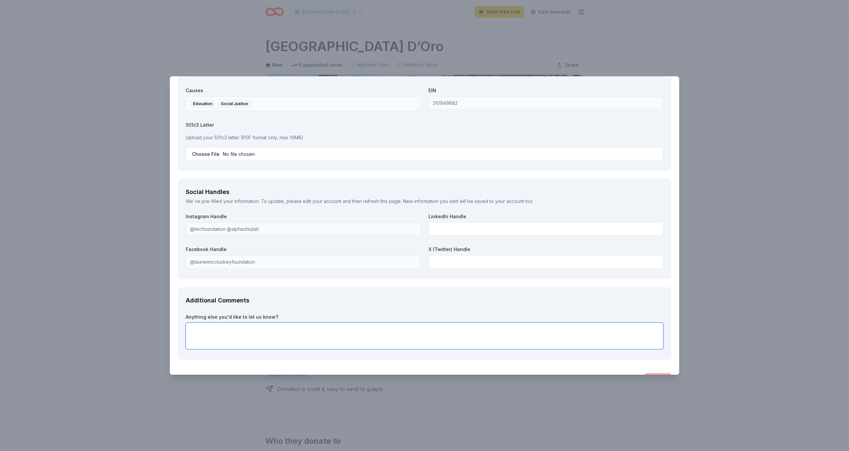
click at [206, 323] on textarea at bounding box center [424, 336] width 477 height 27
paste textarea "Lorem Ips Dolor Sitametco Adipisc el SED’d eiusm tem incididu utl etd Magnaa En…"
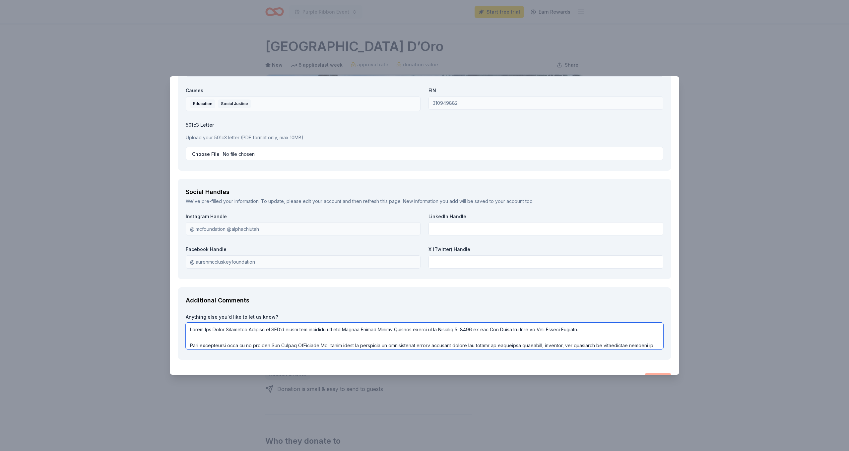
scroll to position [988, 0]
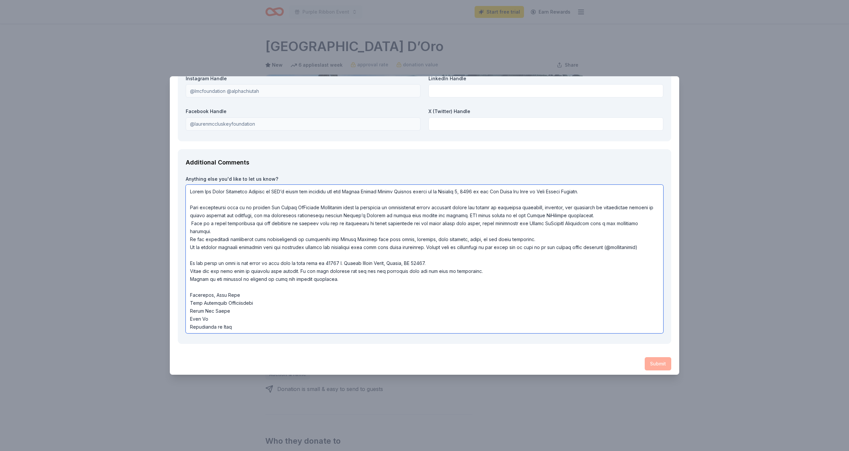
click at [519, 299] on textarea at bounding box center [424, 259] width 477 height 149
click at [579, 313] on textarea at bounding box center [424, 259] width 477 height 149
click at [658, 357] on div "Submit" at bounding box center [424, 363] width 493 height 13
drag, startPoint x: 331, startPoint y: 278, endPoint x: 191, endPoint y: 258, distance: 141.6
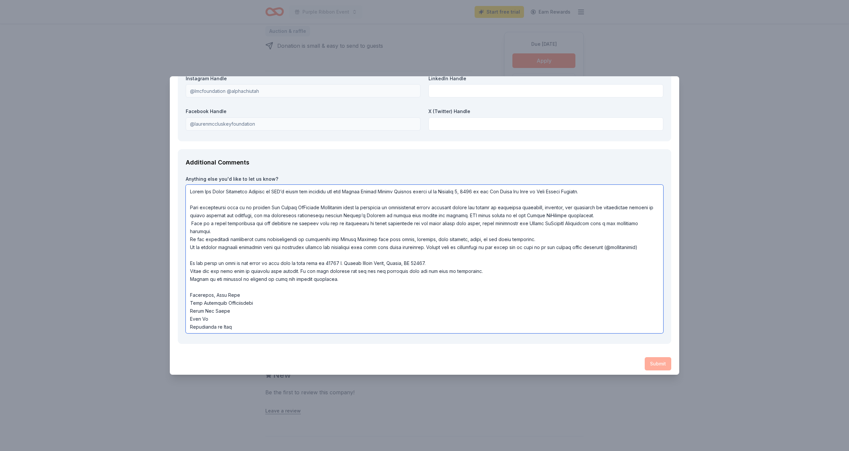
click at [191, 258] on textarea at bounding box center [424, 259] width 477 height 149
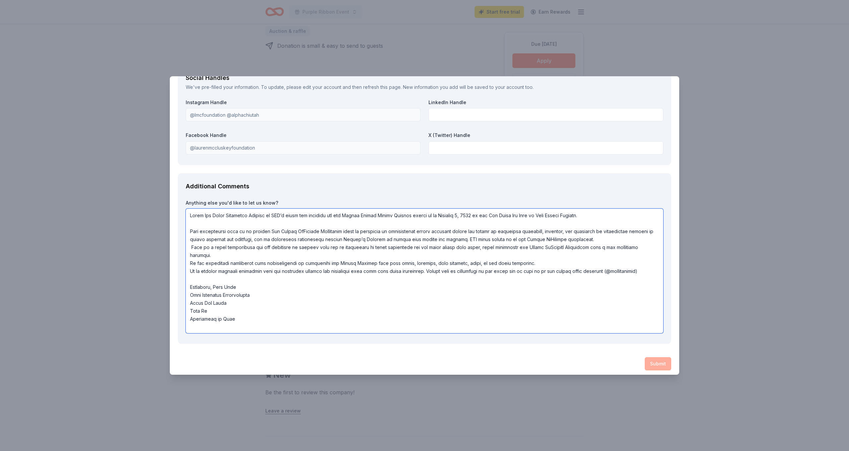
scroll to position [868, 0]
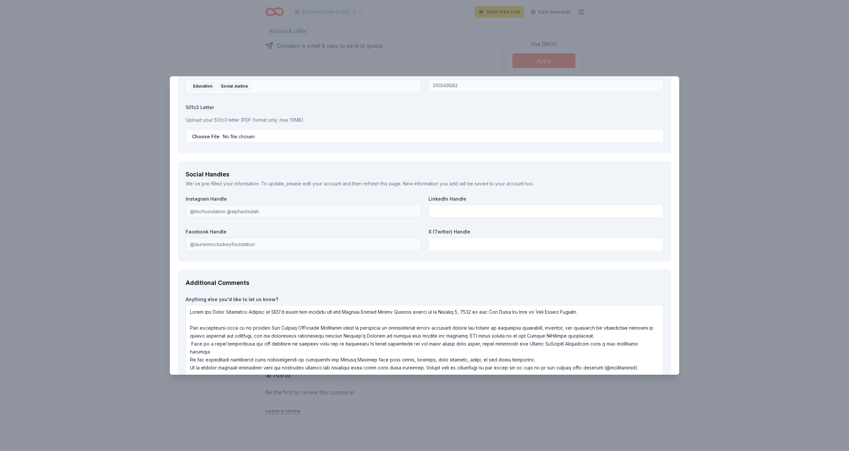
click at [418, 284] on div "Additional Comments Anything else you'd like to let us know?" at bounding box center [424, 350] width 493 height 163
click at [670, 317] on div "Additional Comments Anything else you'd like to let us know?" at bounding box center [424, 350] width 493 height 163
drag, startPoint x: 670, startPoint y: 317, endPoint x: 670, endPoint y: 362, distance: 45.1
click at [670, 362] on div "Additional Comments Anything else you'd like to let us know?" at bounding box center [424, 350] width 493 height 163
click at [655, 361] on textarea at bounding box center [424, 363] width 477 height 117
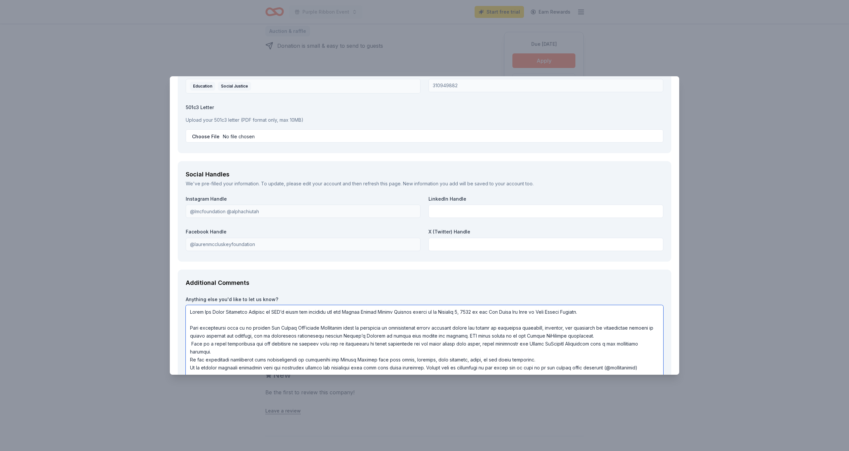
scroll to position [957, 0]
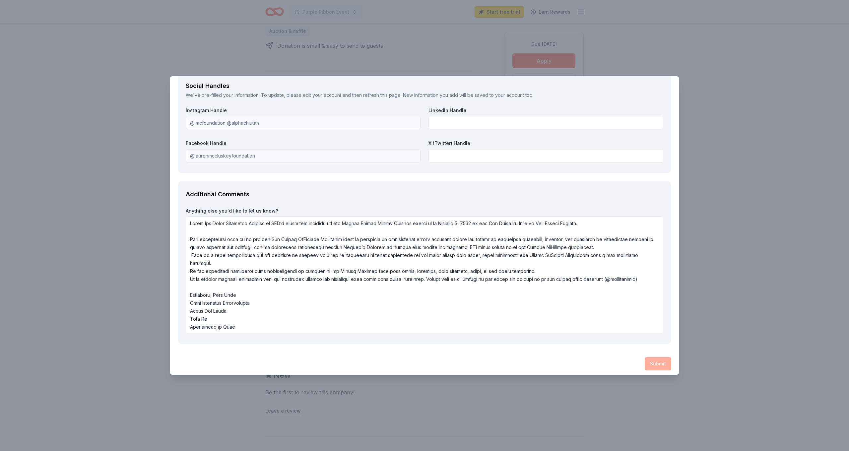
click at [654, 362] on div "Submit" at bounding box center [424, 363] width 493 height 13
click at [191, 235] on textarea at bounding box center [424, 274] width 477 height 117
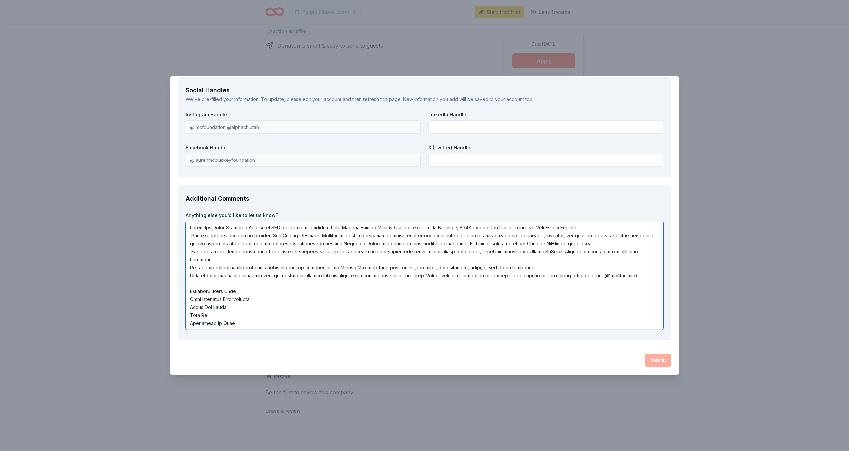
scroll to position [866, 0]
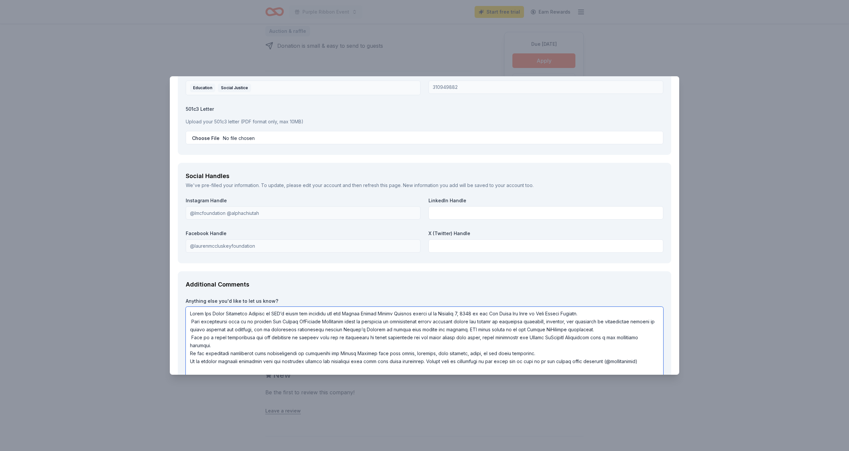
drag, startPoint x: 620, startPoint y: 356, endPoint x: 662, endPoint y: 360, distance: 42.6
click at [662, 360] on textarea at bounding box center [424, 361] width 477 height 109
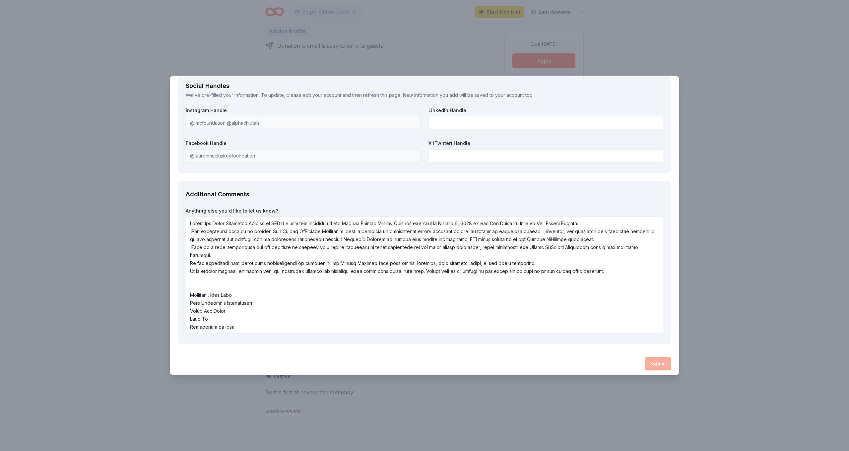
click at [669, 359] on div "Submit" at bounding box center [424, 363] width 493 height 13
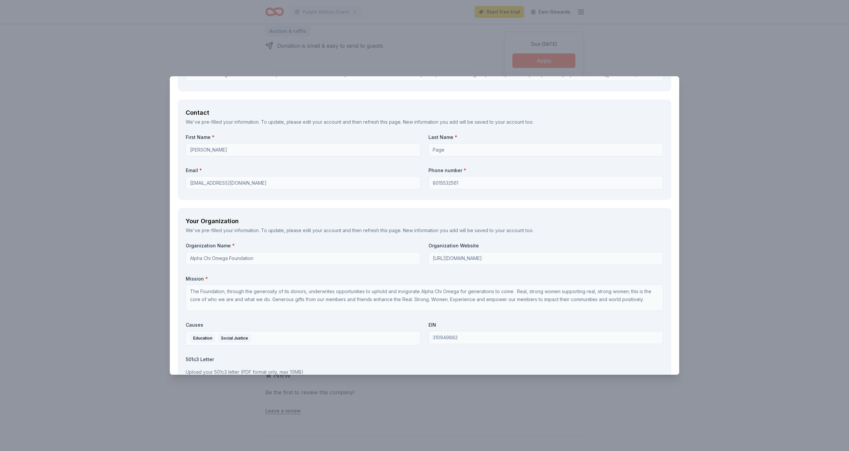
scroll to position [572, 0]
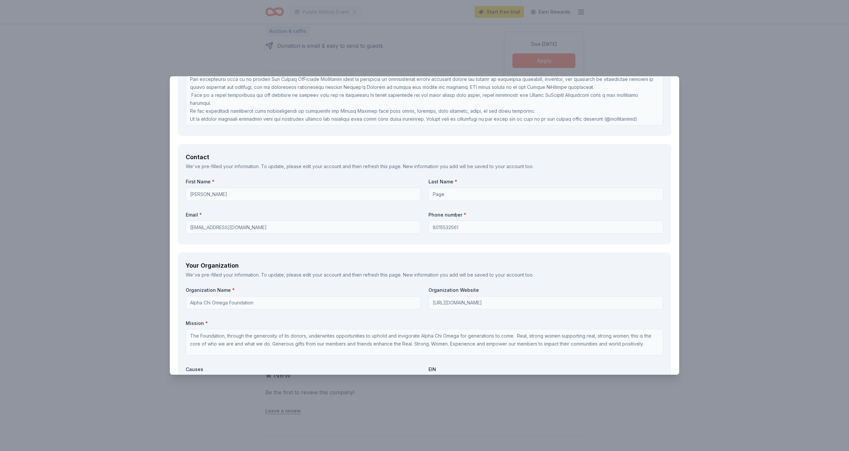
click at [171, 213] on div "Brand Requirements Before continuing the application, please read and check off…" at bounding box center [424, 151] width 509 height 1224
click at [290, 281] on div "Your Organization We've pre-filled your information. To update, please edit you…" at bounding box center [424, 350] width 493 height 197
click at [652, 266] on div "Your Organization" at bounding box center [424, 265] width 477 height 11
click at [649, 241] on div "Contact We've pre-filled your information. To update, please edit your account …" at bounding box center [424, 194] width 493 height 100
click at [646, 182] on label "Last Name *" at bounding box center [545, 181] width 235 height 7
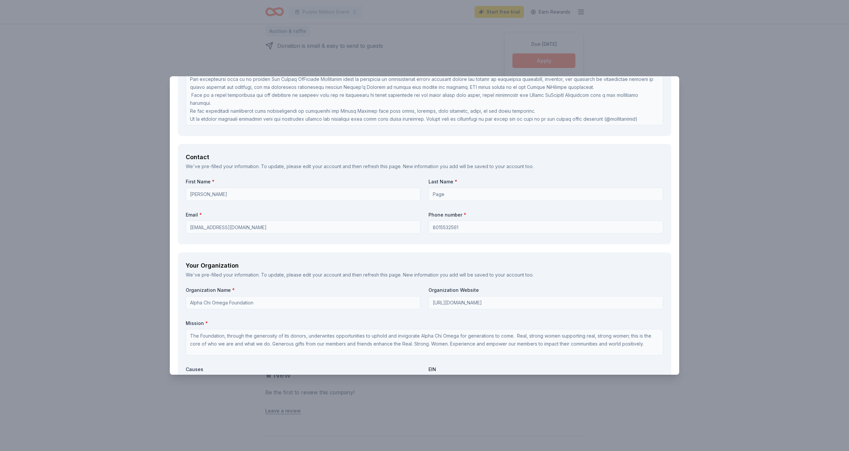
click at [694, 85] on div "Villa Sogni D’Oro Save Report a mistake Due in 57 days 6 applies last week Requ…" at bounding box center [424, 225] width 849 height 451
click at [541, 268] on div "Your Organization" at bounding box center [424, 265] width 477 height 11
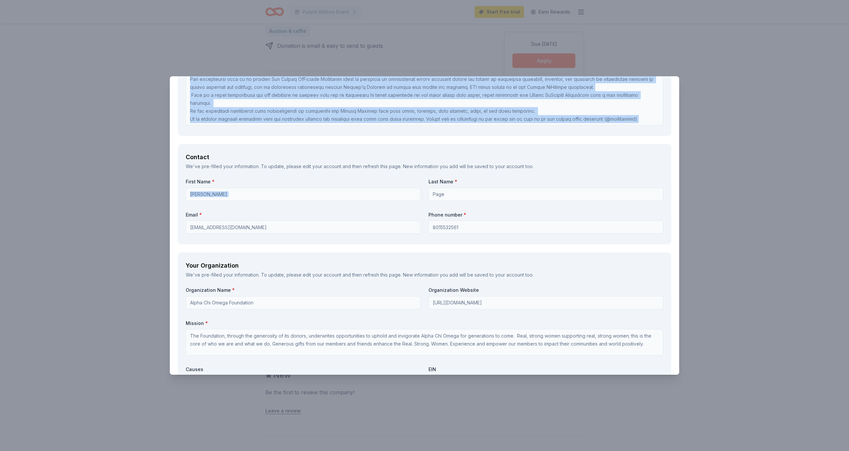
drag, startPoint x: 547, startPoint y: 286, endPoint x: 620, endPoint y: 175, distance: 132.5
click at [619, 176] on div "Brand Requirements Before continuing the application, please read and check off…" at bounding box center [424, 151] width 509 height 1224
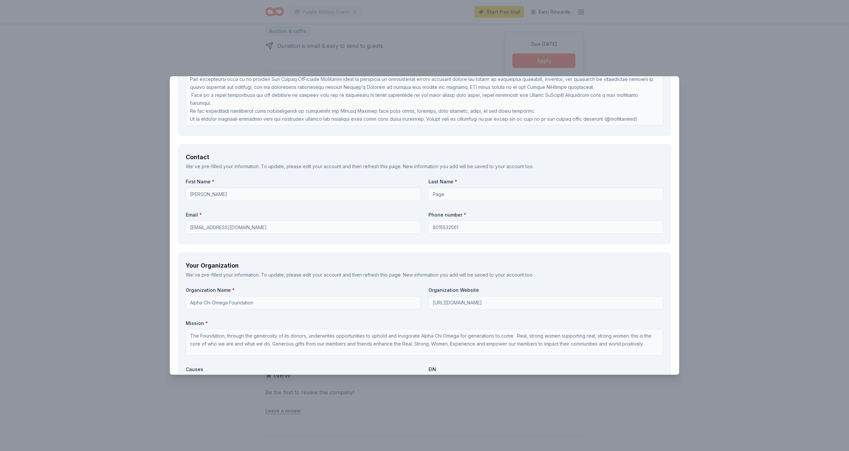
drag, startPoint x: 676, startPoint y: 187, endPoint x: 648, endPoint y: 280, distance: 97.6
click at [648, 280] on div "Brand Requirements Before continuing the application, please read and check off…" at bounding box center [424, 151] width 509 height 1224
click at [376, 357] on div "Organization Name * Alpha Chi Omega Foundation Organization Website https://www…" at bounding box center [424, 364] width 477 height 154
click at [229, 9] on div "Villa Sogni D’Oro Save Report a mistake Due in 57 days 6 applies last week Requ…" at bounding box center [424, 225] width 849 height 451
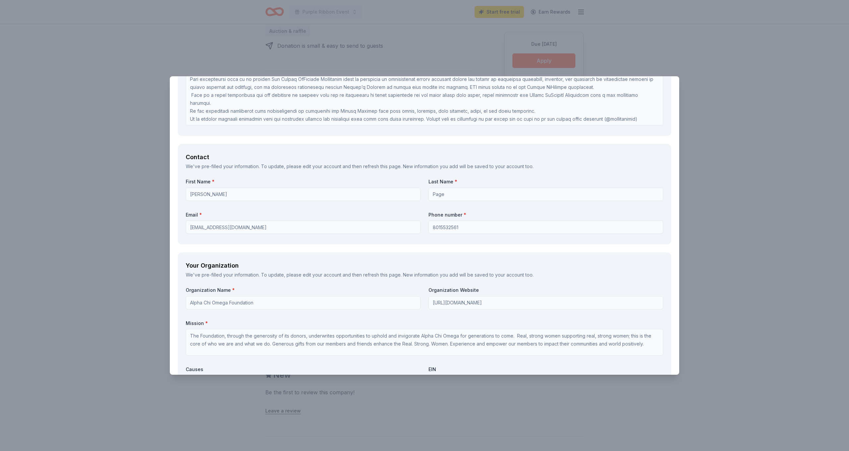
click at [624, 267] on div "Your Organization" at bounding box center [424, 265] width 477 height 11
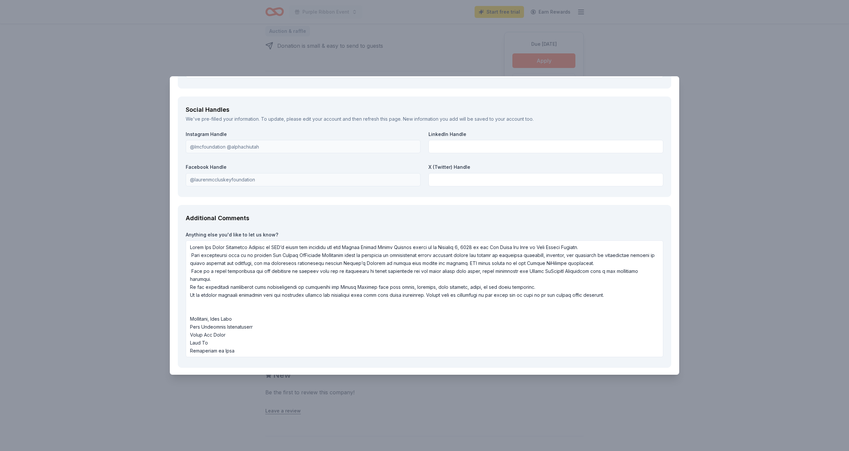
scroll to position [957, 0]
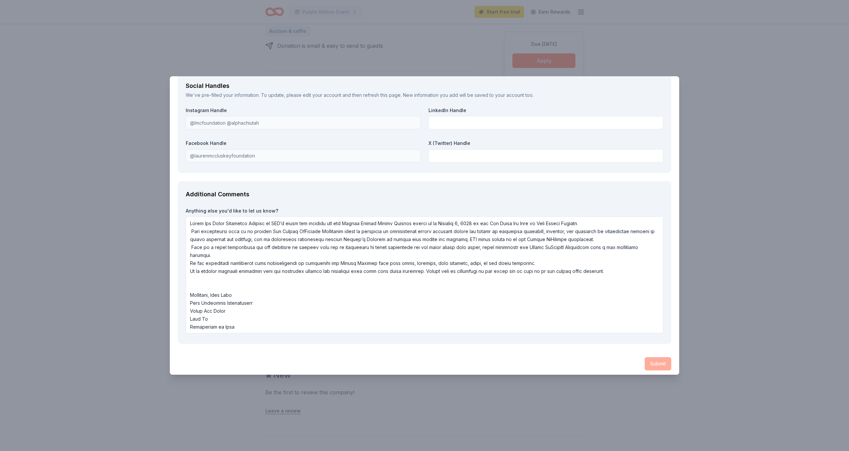
click at [666, 357] on div "Submit" at bounding box center [424, 363] width 493 height 13
drag, startPoint x: 309, startPoint y: 312, endPoint x: 189, endPoint y: 309, distance: 119.7
click at [189, 309] on textarea at bounding box center [424, 274] width 477 height 117
click at [251, 309] on textarea at bounding box center [424, 274] width 477 height 117
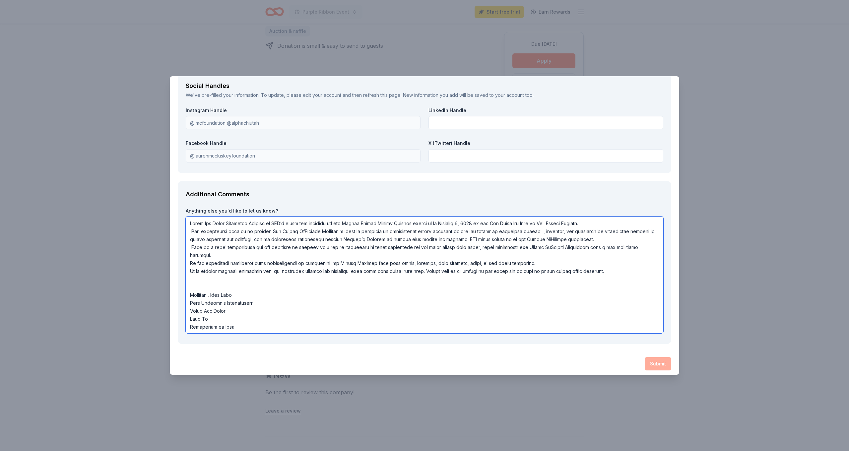
drag, startPoint x: 248, startPoint y: 321, endPoint x: 184, endPoint y: 261, distance: 87.5
click at [184, 261] on div "Additional Comments Anything else you'd like to let us know?" at bounding box center [424, 262] width 493 height 163
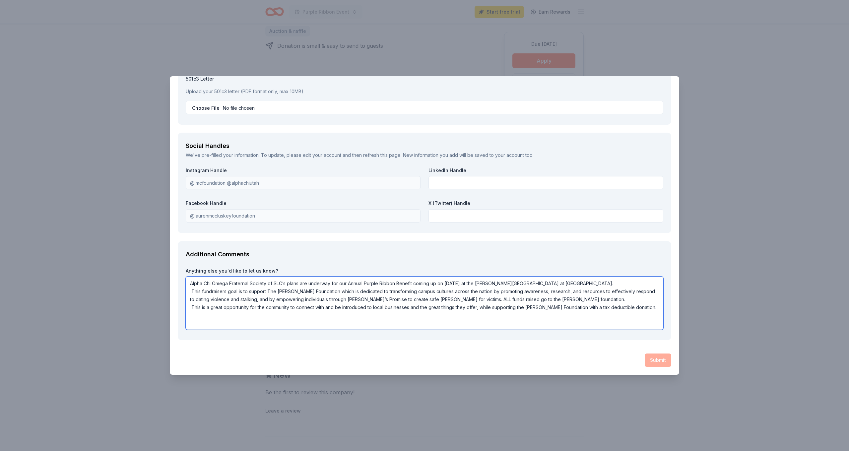
scroll to position [866, 0]
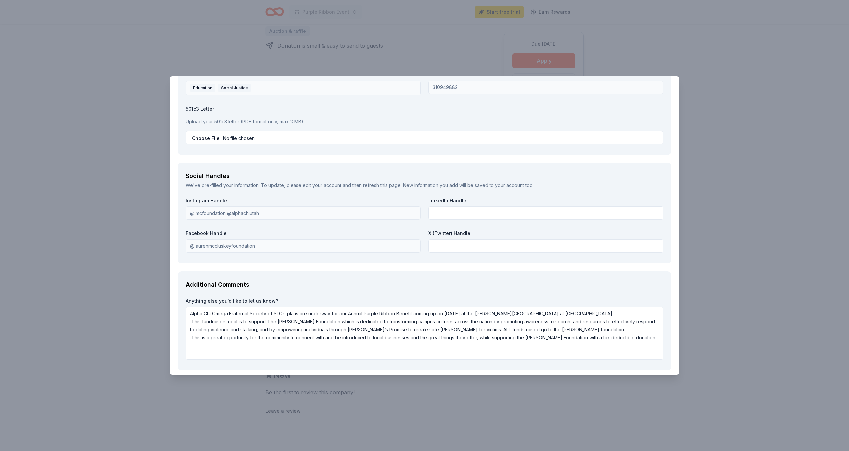
click at [548, 347] on textarea "Alpha Chi Omega Fraternal Society of SLC’s plans are underway for our Annual Pu…" at bounding box center [424, 333] width 477 height 53
drag, startPoint x: 487, startPoint y: 311, endPoint x: 601, endPoint y: 309, distance: 113.7
click at [601, 309] on textarea "Alpha Chi Omega Fraternal Society of SLC’s plans are underway for our Annual Pu…" at bounding box center [424, 333] width 477 height 53
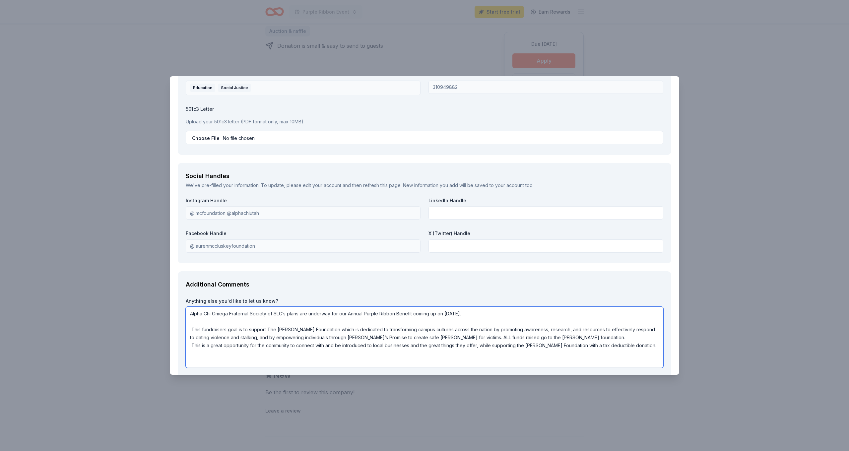
type textarea "Alpha Chi Omega Fraternal Society of SLC’s plans are underway for our Annual Pu…"
click at [431, 15] on div "Villa Sogni D’Oro Save Report a mistake Due in 57 days 6 applies last week Requ…" at bounding box center [424, 225] width 849 height 451
click at [217, 134] on input "file" at bounding box center [424, 137] width 477 height 13
click at [242, 120] on p "Upload your 501c3 letter (PDF format only, max 10MB)" at bounding box center [424, 122] width 477 height 8
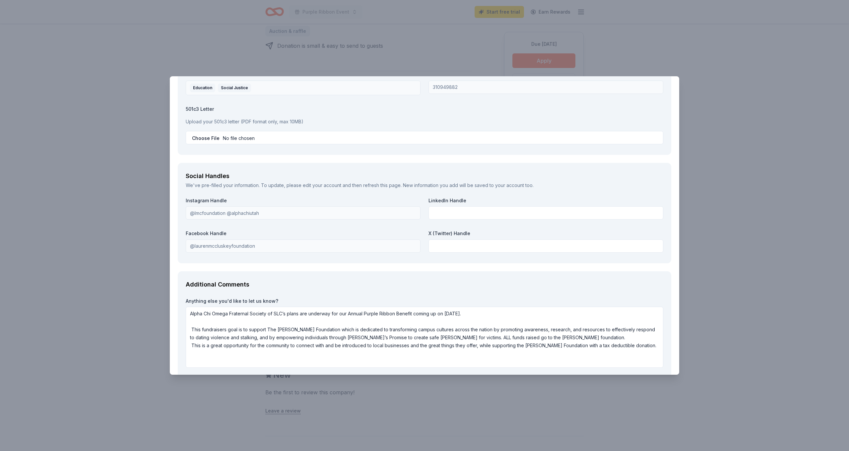
click at [240, 134] on input "file" at bounding box center [424, 137] width 477 height 13
type input "C:\fakepath\purple ribbon letter only.pdf"
click at [666, 281] on div "Additional Comments Anything else you'd like to let us know? Alpha Chi Omega Fr…" at bounding box center [424, 324] width 493 height 107
click at [588, 353] on textarea "Alpha Chi Omega Fraternal Society of SLC’s plans are underway for our Annual Pu…" at bounding box center [424, 337] width 477 height 61
click at [644, 335] on textarea "Alpha Chi Omega Fraternal Society of SLC’s plans are underway for our Annual Pu…" at bounding box center [424, 337] width 477 height 61
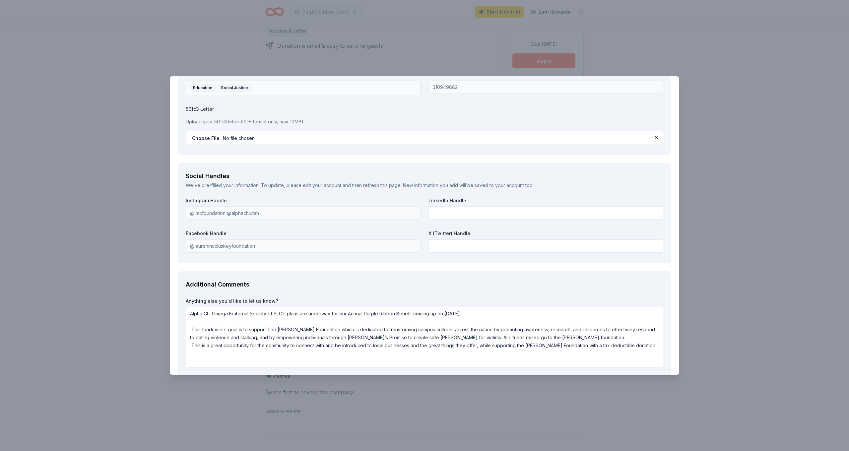
click at [671, 364] on div "Additional Comments Anything else you'd like to let us know? Alpha Chi Omega Fr…" at bounding box center [424, 324] width 493 height 107
click at [669, 364] on div "Additional Comments Anything else you'd like to let us know? Alpha Chi Omega Fr…" at bounding box center [424, 324] width 493 height 107
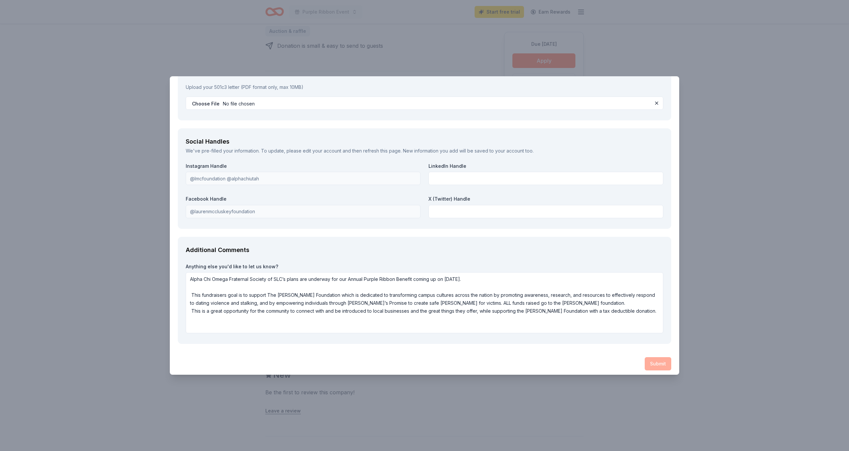
click at [651, 362] on div "Submit" at bounding box center [424, 363] width 493 height 13
click at [427, 315] on textarea "Alpha Chi Omega Fraternal Society of SLC’s plans are underway for our Annual Pu…" at bounding box center [424, 302] width 477 height 61
click at [656, 357] on div "Submit" at bounding box center [424, 363] width 493 height 13
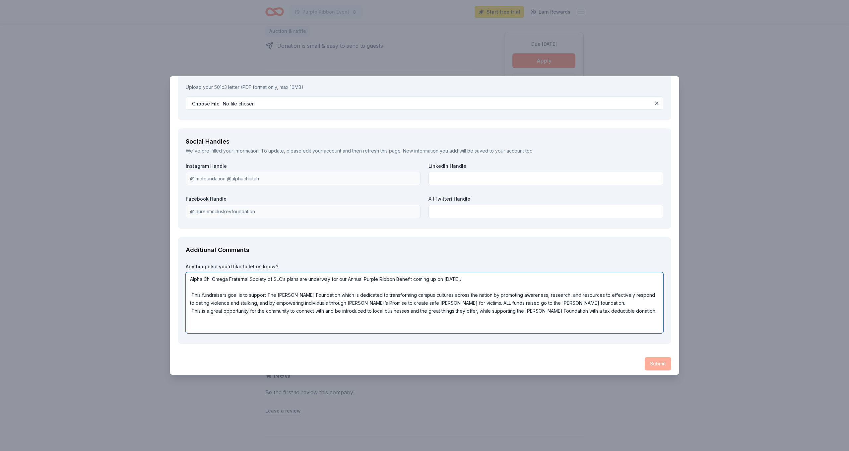
click at [623, 325] on textarea "Alpha Chi Omega Fraternal Society of SLC’s plans are underway for our Annual Pu…" at bounding box center [424, 302] width 477 height 61
drag, startPoint x: 229, startPoint y: 315, endPoint x: 207, endPoint y: 314, distance: 22.2
click at [207, 314] on textarea "Alpha Chi Omega Fraternal Society of SLC’s plans are underway for our Annual Pu…" at bounding box center [424, 302] width 477 height 61
click at [246, 275] on textarea "Alpha Chi Omega Fraternal Society of SLC’s plans are underway for our Annual Pu…" at bounding box center [424, 302] width 477 height 61
drag, startPoint x: 487, startPoint y: 276, endPoint x: 184, endPoint y: 274, distance: 302.6
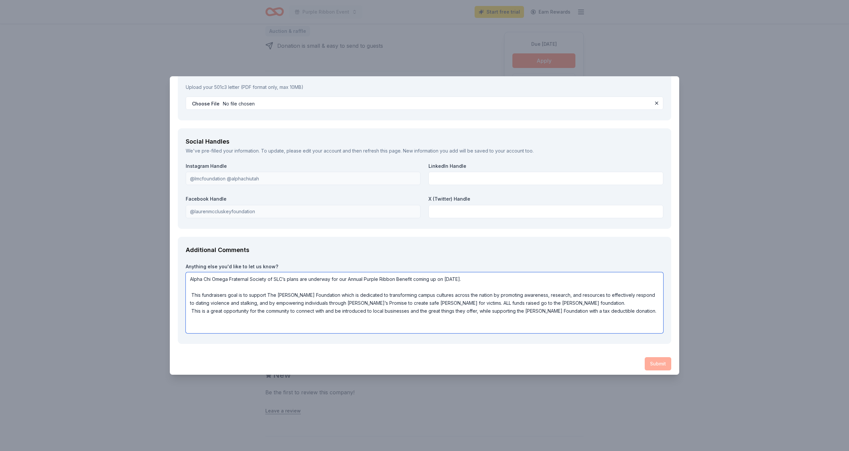
click at [184, 274] on div "Additional Comments Anything else you'd like to let us know? Alpha Chi Omega Fr…" at bounding box center [424, 290] width 493 height 107
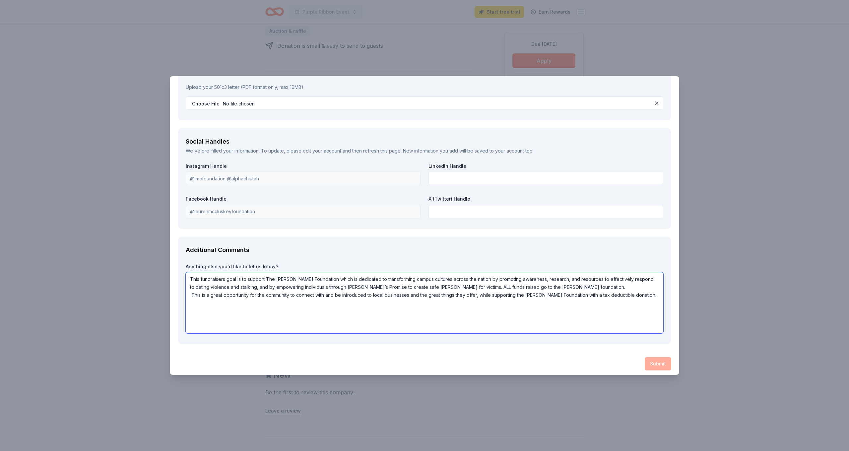
scroll to position [866, 0]
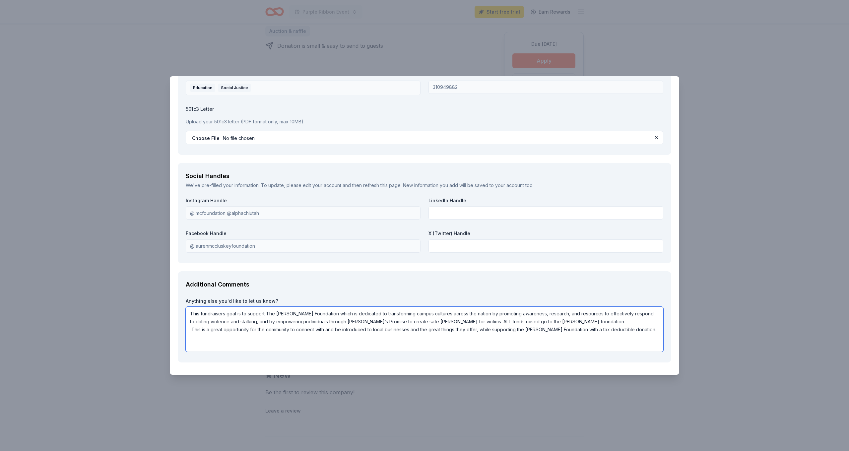
type textarea "This fundraisers goal is to support The Lauren McCluskey Foundation which is de…"
click at [664, 376] on div "Submit" at bounding box center [424, 382] width 493 height 13
click at [669, 289] on div "Additional Comments Anything else you'd like to let us know? This fundraisers g…" at bounding box center [424, 316] width 493 height 91
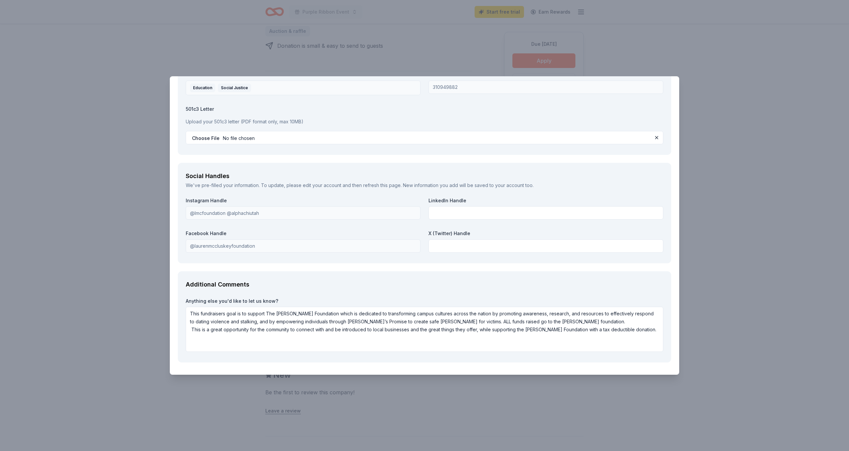
click at [645, 300] on label "Anything else you'd like to let us know?" at bounding box center [424, 301] width 477 height 7
click at [655, 327] on textarea "This fundraisers goal is to support The Lauren McCluskey Foundation which is de…" at bounding box center [424, 329] width 477 height 45
drag, startPoint x: 674, startPoint y: 280, endPoint x: 684, endPoint y: 226, distance: 54.3
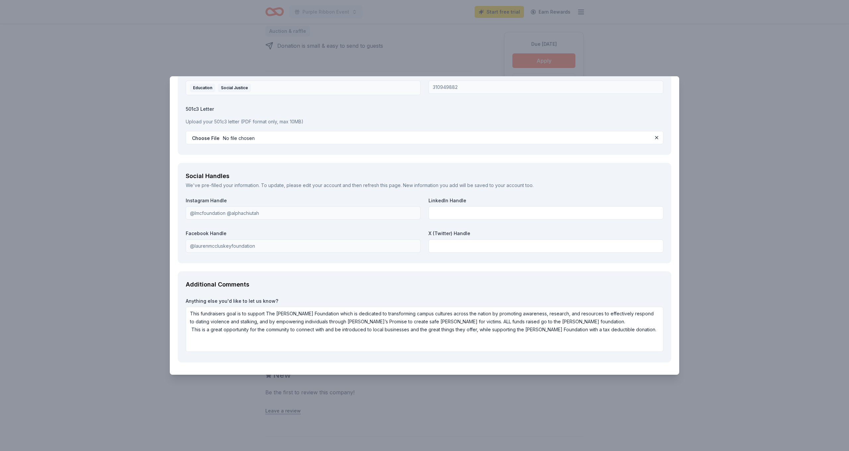
click at [684, 226] on div "Villa Sogni D’Oro Save Report a mistake Due in 57 days 6 applies last week Requ…" at bounding box center [424, 225] width 849 height 451
drag, startPoint x: 562, startPoint y: 225, endPoint x: 556, endPoint y: 278, distance: 53.3
click at [474, 109] on label "501c3 Letter" at bounding box center [424, 109] width 477 height 7
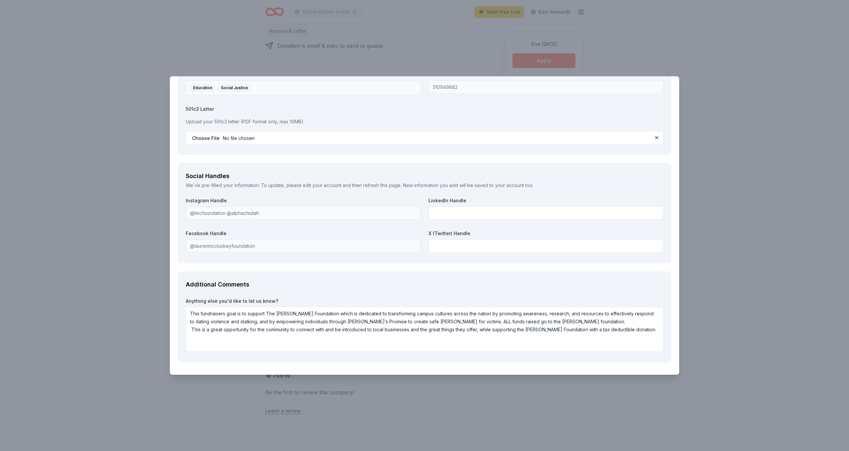
click at [473, 107] on label "501c3 Letter" at bounding box center [424, 109] width 477 height 7
click at [609, 241] on input "text" at bounding box center [545, 245] width 235 height 13
drag, startPoint x: 676, startPoint y: 303, endPoint x: 696, endPoint y: 196, distance: 108.5
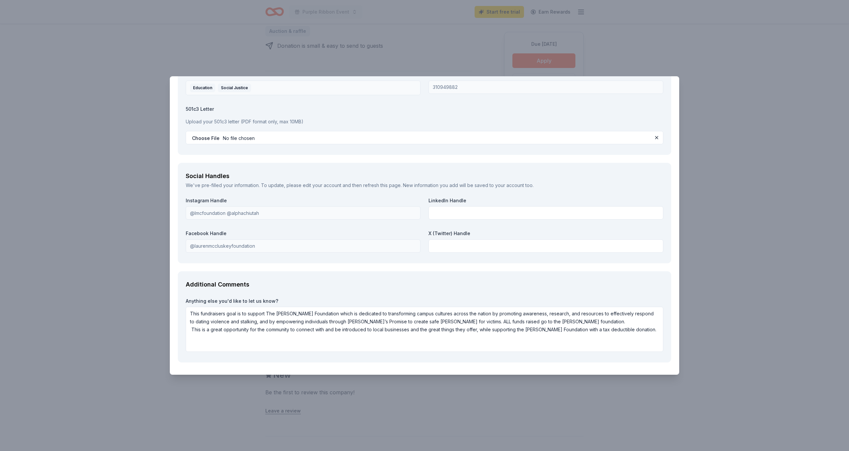
click at [696, 197] on div "Villa Sogni D’Oro Save Report a mistake Due in 57 days 6 applies last week Requ…" at bounding box center [424, 225] width 849 height 451
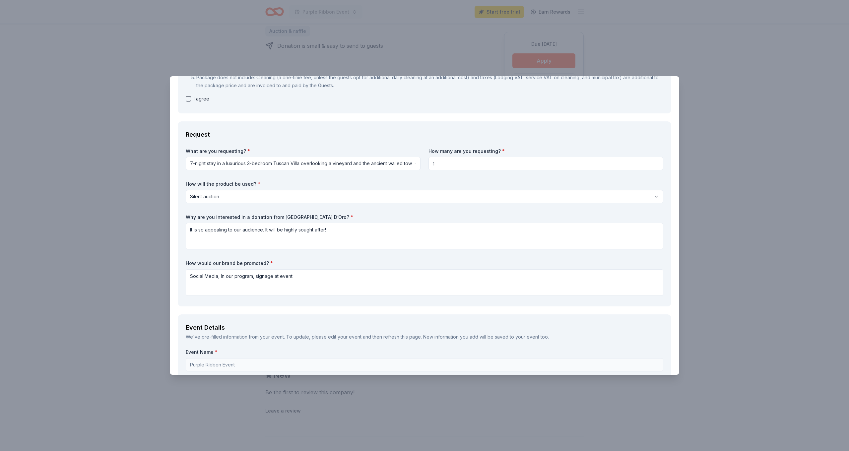
scroll to position [132, 0]
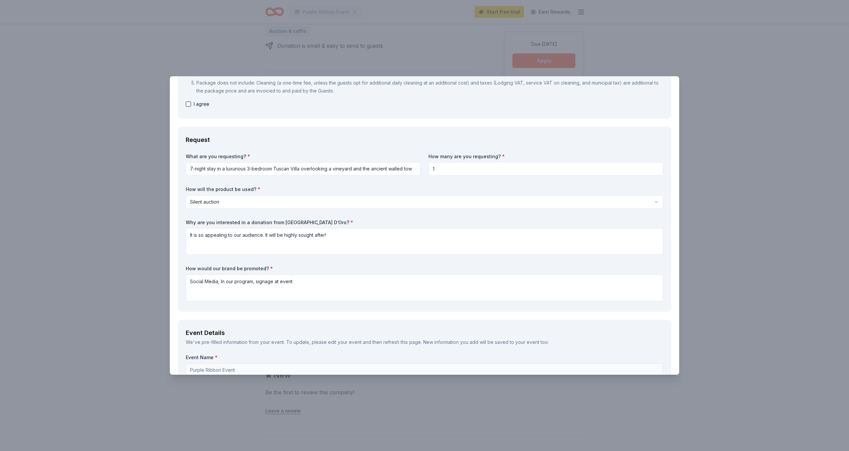
drag, startPoint x: 718, startPoint y: 129, endPoint x: 713, endPoint y: 129, distance: 5.0
click at [713, 129] on div "Villa Sogni D’Oro Save Report a mistake Due in 57 days 6 applies last week Requ…" at bounding box center [424, 225] width 849 height 451
click at [188, 104] on button "button" at bounding box center [188, 103] width 5 height 5
checkbox input "true"
click at [668, 202] on div "Request What are you requesting? * 7-night stay in a luxurious 3-bedroom Tuscan…" at bounding box center [424, 219] width 493 height 185
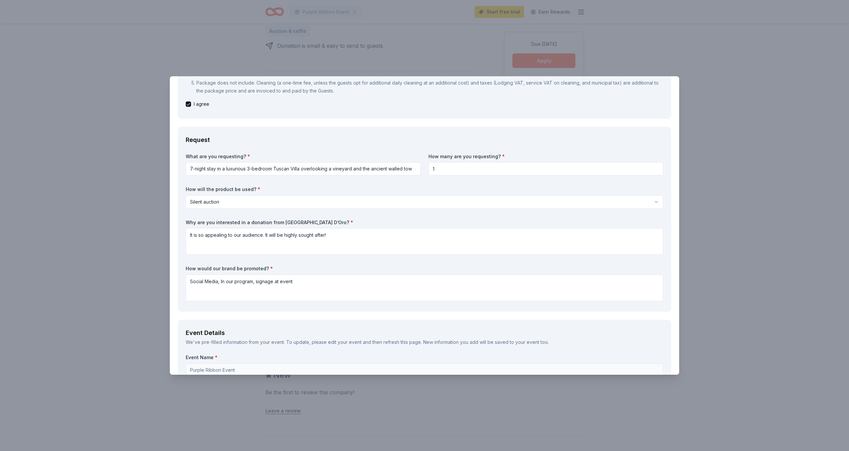
drag, startPoint x: 674, startPoint y: 289, endPoint x: 674, endPoint y: 326, distance: 36.8
click at [546, 213] on div "What are you requesting? * 7-night stay in a luxurious 3-bedroom Tuscan Villa o…" at bounding box center [424, 228] width 477 height 150
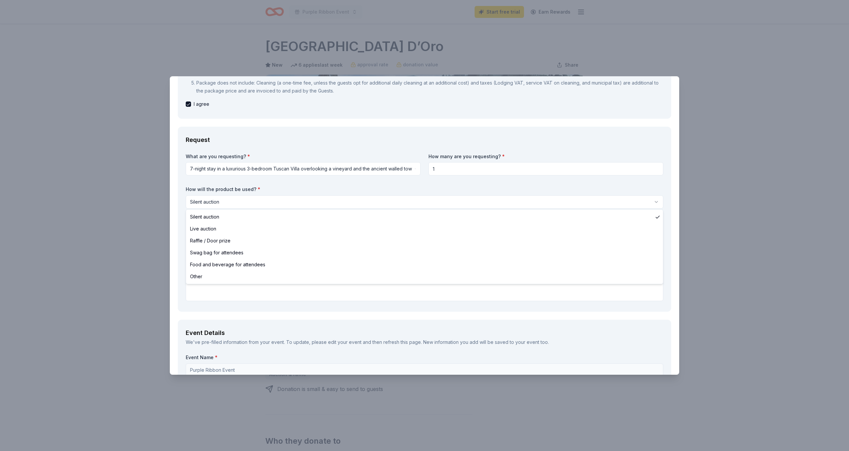
scroll to position [0, 0]
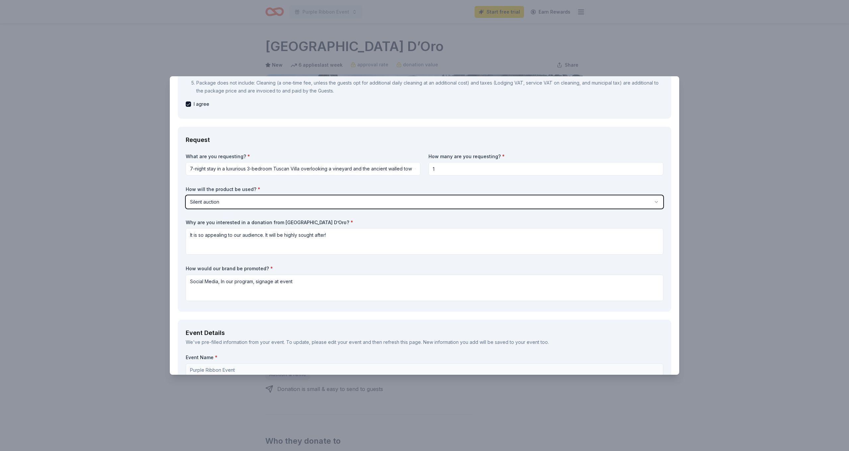
click at [674, 190] on html "Purple Ribbon Event Start free trial Earn Rewards Due in 57 days Share Villa So…" at bounding box center [424, 225] width 849 height 451
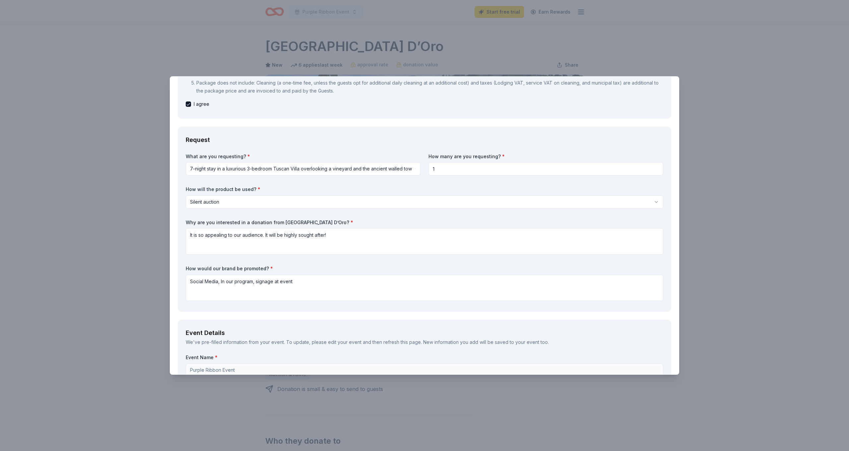
click at [205, 235] on textarea "It is so appealing to our audience. It will be highly sought after!" at bounding box center [424, 241] width 477 height 27
type textarea "It is extremely appealing to our audience. It will be highly sought after!"
drag, startPoint x: 671, startPoint y: 316, endPoint x: 675, endPoint y: 335, distance: 20.2
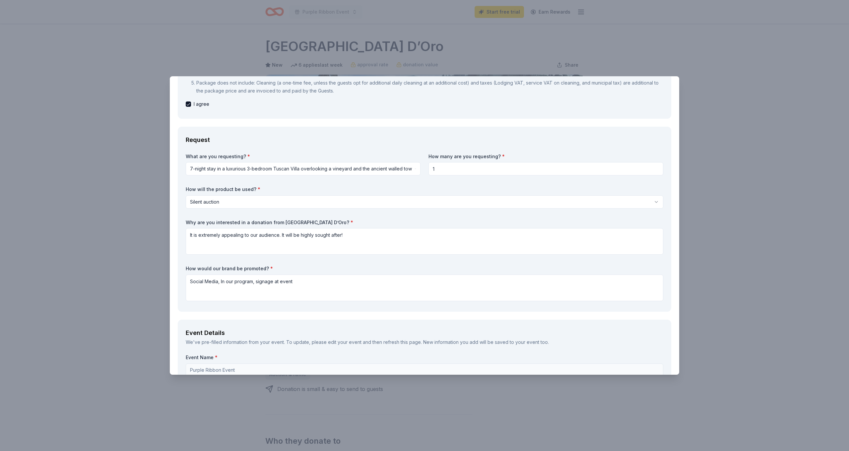
drag, startPoint x: 675, startPoint y: 336, endPoint x: 676, endPoint y: 356, distance: 19.9
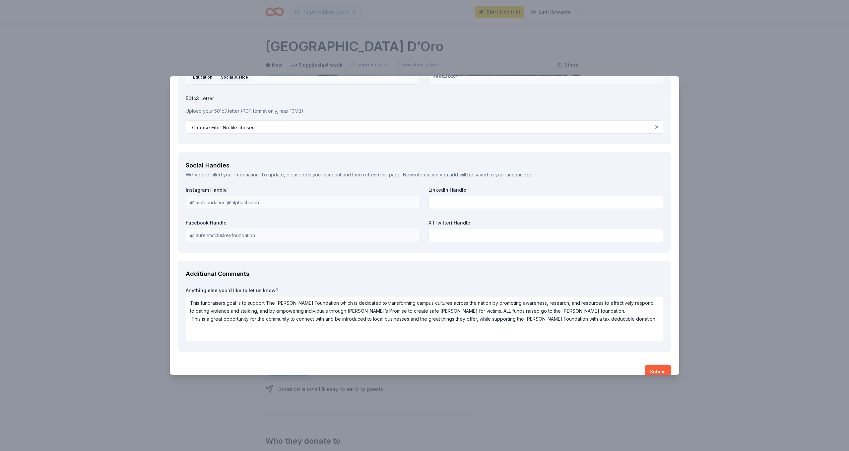
scroll to position [885, 0]
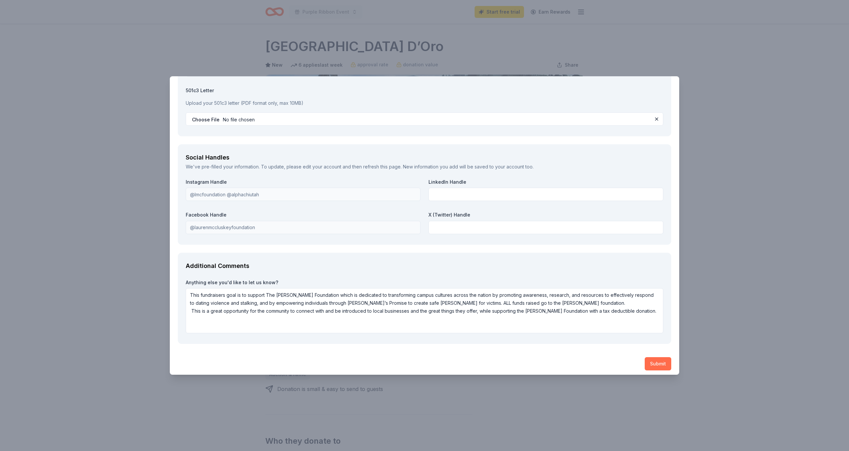
click at [659, 358] on button "Submit" at bounding box center [657, 363] width 27 height 13
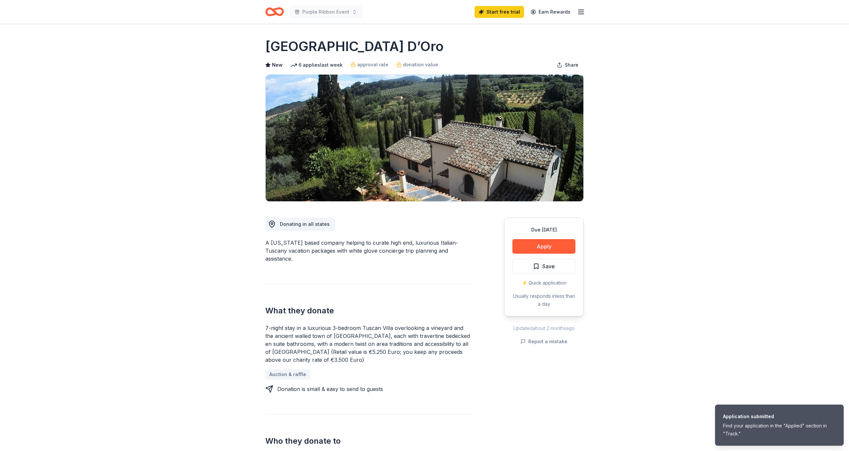
scroll to position [0, 0]
click at [277, 14] on icon "Home" at bounding box center [277, 11] width 10 height 7
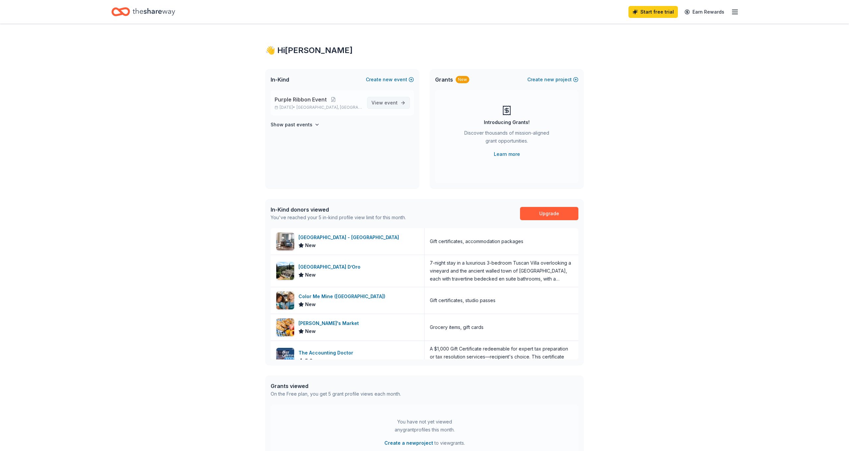
click at [388, 102] on span "event" at bounding box center [390, 103] width 13 height 6
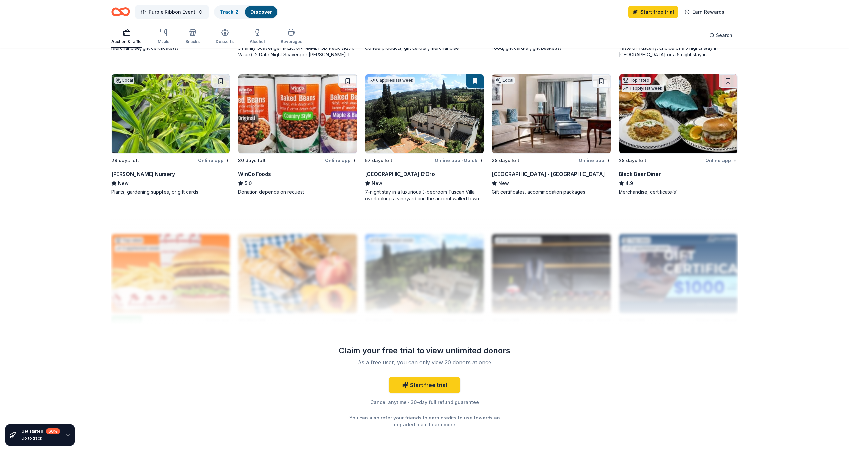
scroll to position [485, 0]
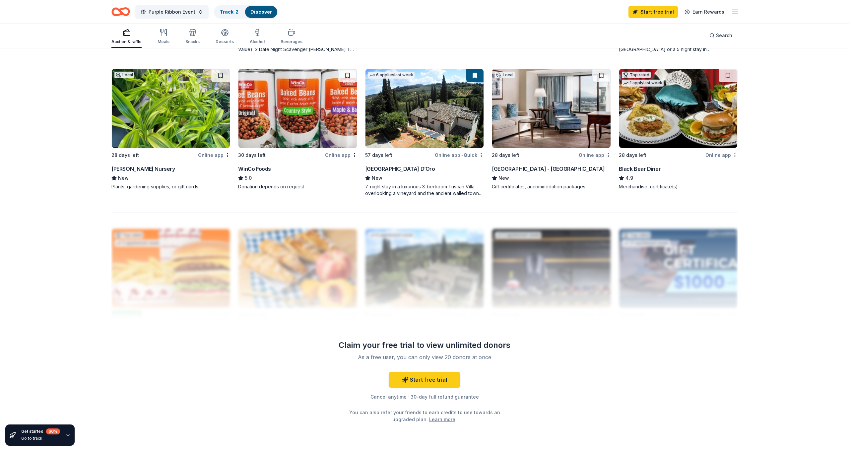
drag, startPoint x: 776, startPoint y: 141, endPoint x: 777, endPoint y: 162, distance: 21.5
click at [777, 162] on div "Get started 60 % Go to track 175 results in Salt Lake City, UT Application dead…" at bounding box center [424, 20] width 849 height 915
click at [690, 124] on img at bounding box center [678, 108] width 118 height 79
click at [323, 124] on img at bounding box center [297, 108] width 118 height 79
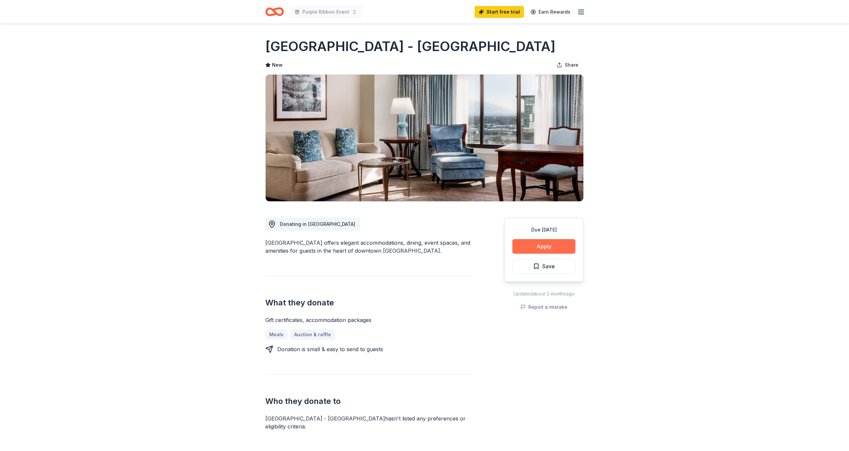
click at [546, 245] on button "Apply" at bounding box center [543, 246] width 63 height 15
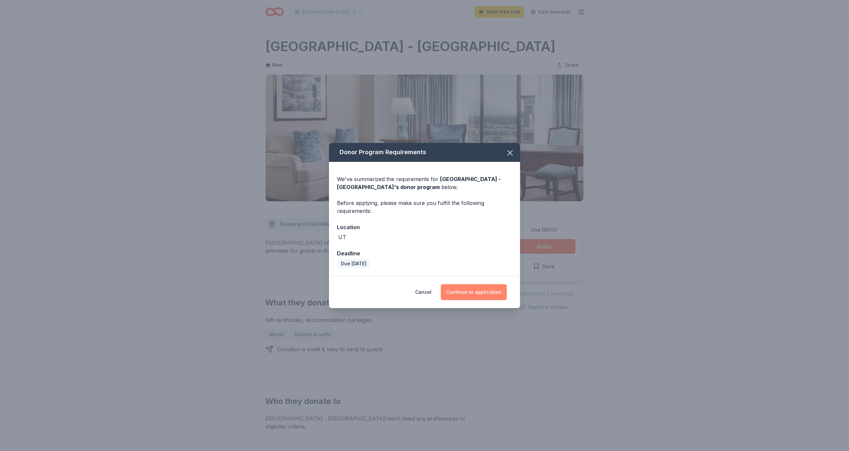
click at [458, 291] on button "Continue to application" at bounding box center [474, 292] width 66 height 16
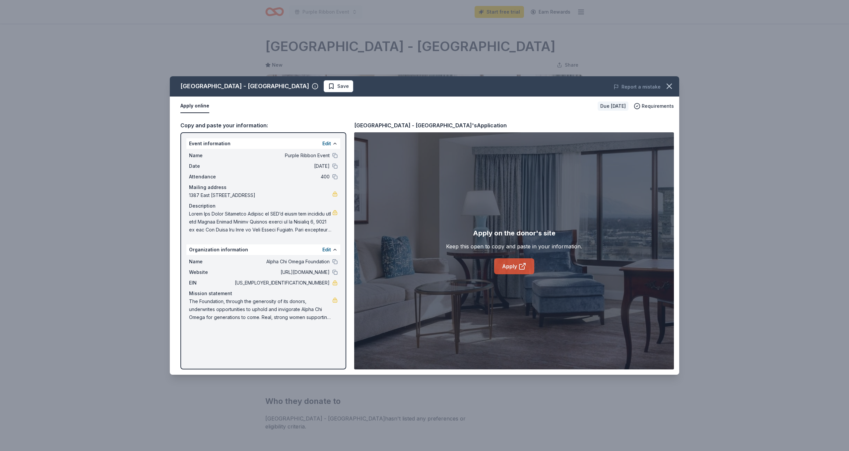
click at [521, 263] on icon at bounding box center [522, 266] width 8 height 8
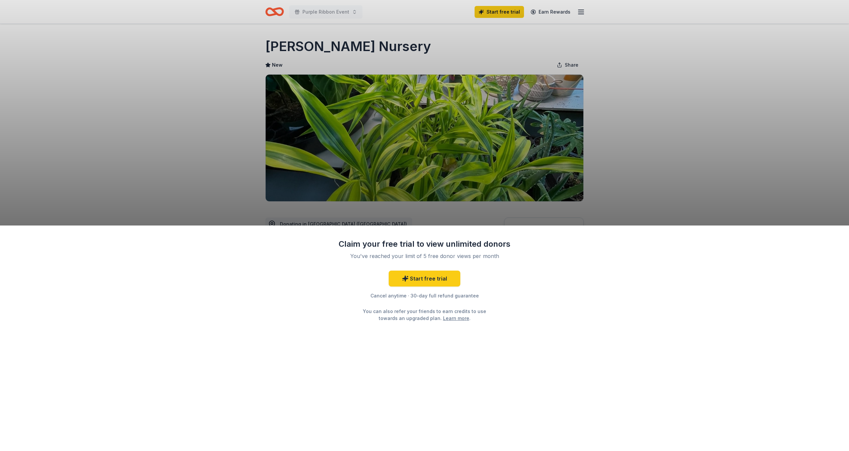
click at [712, 163] on div "Claim your free trial to view unlimited donors You've reached your limit of 5 f…" at bounding box center [424, 225] width 849 height 451
click at [593, 185] on div "Claim your free trial to view unlimited donors You've reached your limit of 5 f…" at bounding box center [424, 225] width 849 height 451
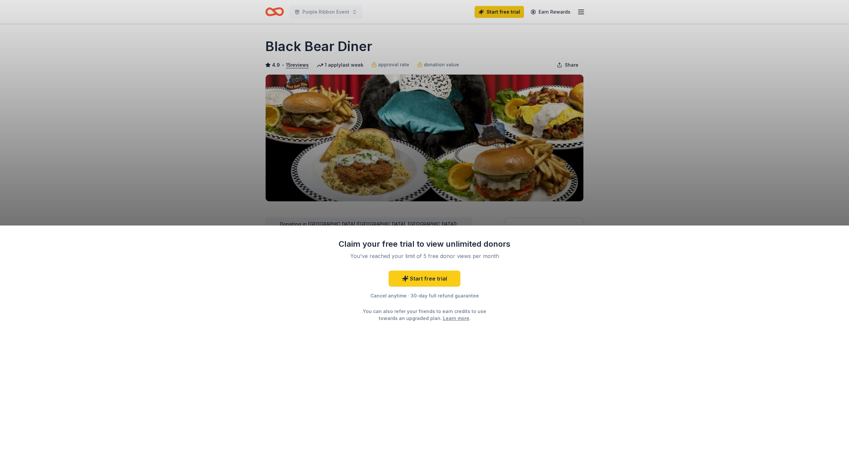
click at [600, 195] on div "Claim your free trial to view unlimited donors You've reached your limit of 5 f…" at bounding box center [424, 225] width 849 height 451
